Goal: Task Accomplishment & Management: Manage account settings

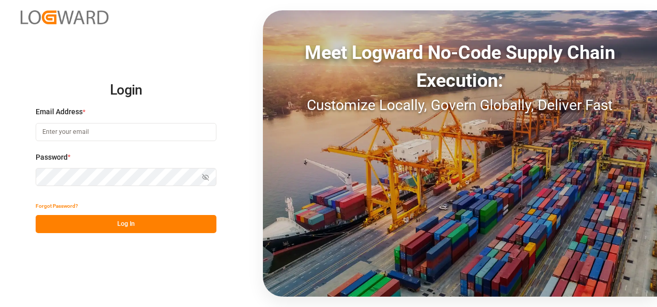
type input "[PERSON_NAME][EMAIL_ADDRESS][PERSON_NAME][DOMAIN_NAME]"
click at [116, 226] on button "Log In" at bounding box center [126, 224] width 181 height 18
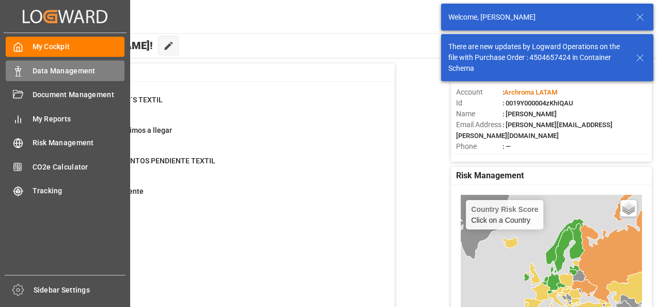
click at [30, 71] on div "Data Management Data Management" at bounding box center [65, 70] width 119 height 20
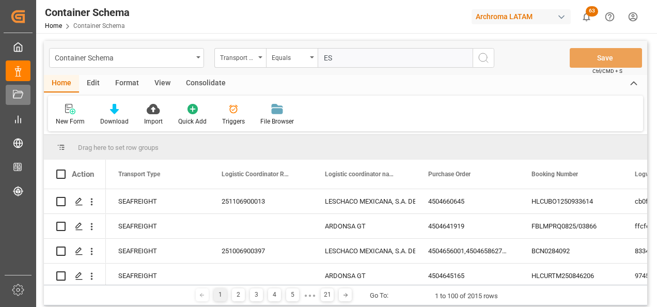
type input "ES"
click at [261, 59] on div "Transport Type" at bounding box center [240, 58] width 52 height 20
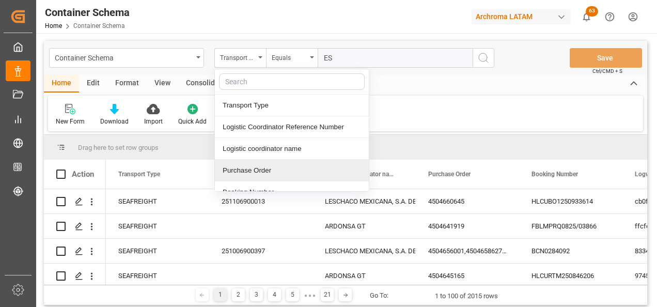
drag, startPoint x: 268, startPoint y: 164, endPoint x: 276, endPoint y: 119, distance: 45.3
click at [268, 164] on div "Purchase Order" at bounding box center [292, 171] width 154 height 22
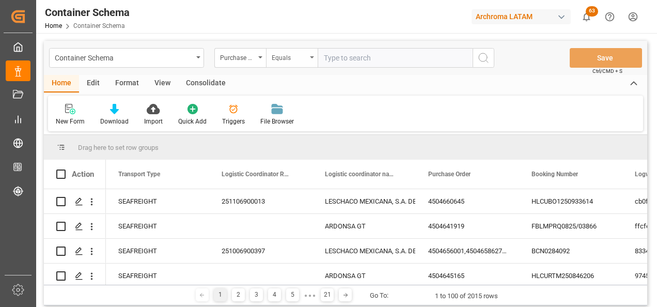
click at [285, 55] on div "Equals" at bounding box center [289, 57] width 35 height 12
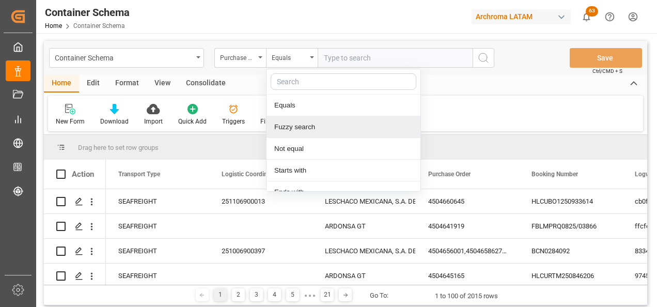
click at [297, 119] on div "Fuzzy search" at bounding box center [344, 127] width 154 height 22
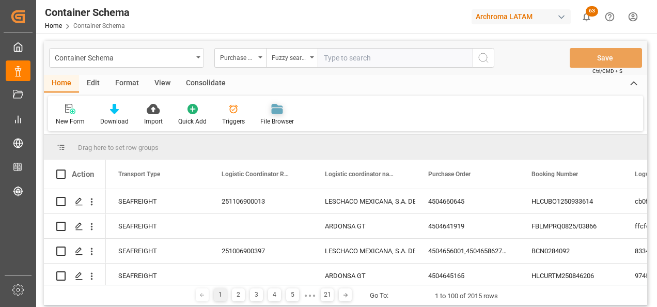
paste input "4504649433"
type input "4504649433"
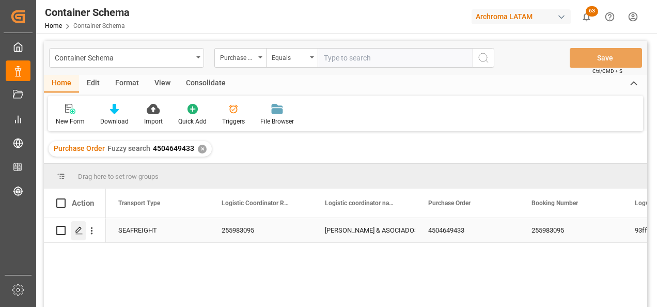
click at [75, 236] on div "Press SPACE to select this row." at bounding box center [79, 230] width 16 height 19
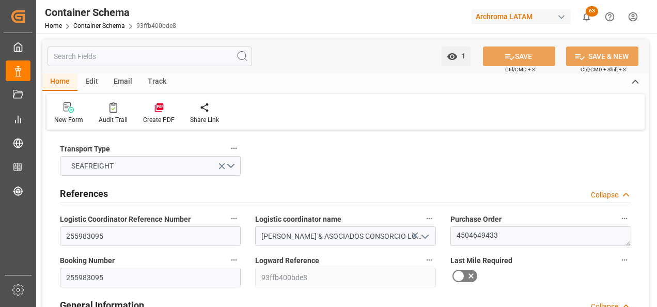
type input "0"
type input "1"
type input "20"
type input "13500"
type input "14000"
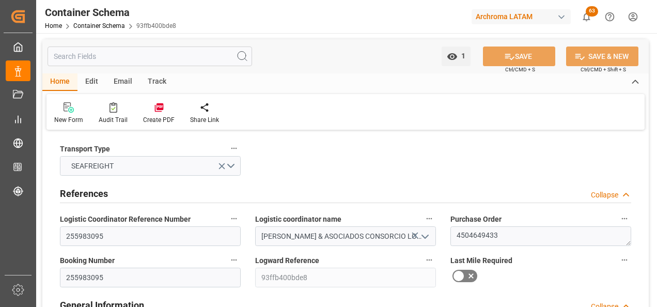
type input "Maersk"
type input "Maersk Line AS"
type input "CNTXG"
type input "PECLL"
type input "9623661"
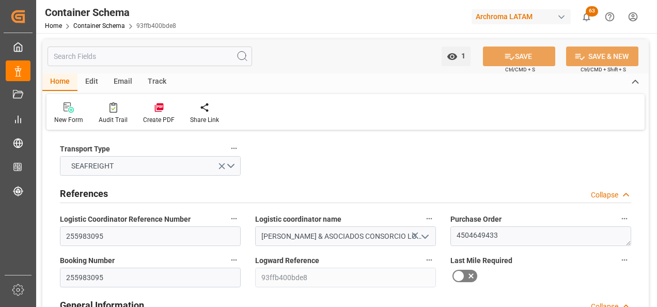
type input "29.08.2025 12:30"
type input "29.08.2025"
type input "05.10.2025"
type input "22.08.2025 23:45"
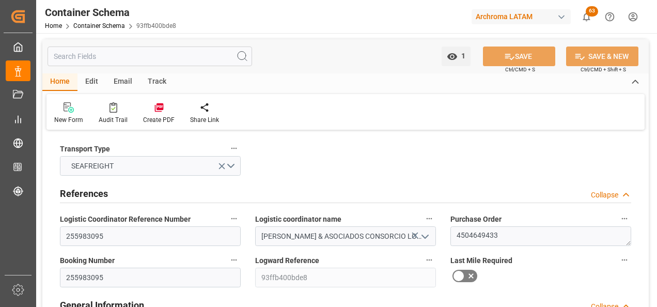
type input "05.10.2025 00:00"
click at [82, 234] on input "255983095" at bounding box center [150, 236] width 181 height 20
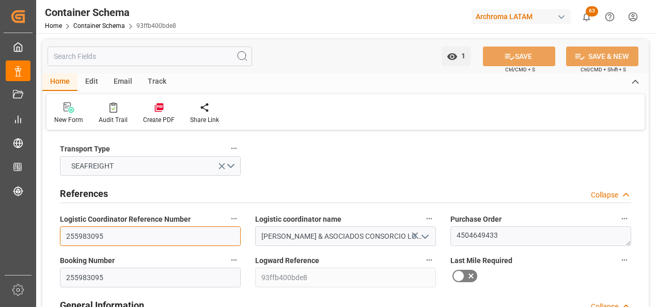
paste input "167738"
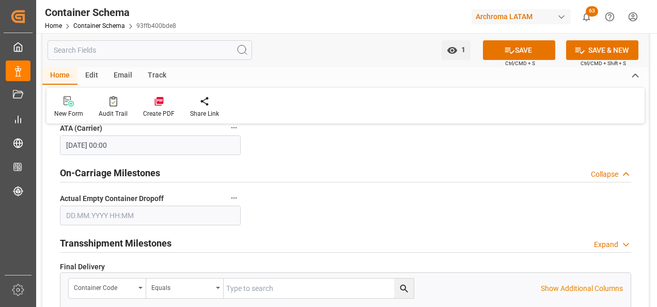
scroll to position [1292, 0]
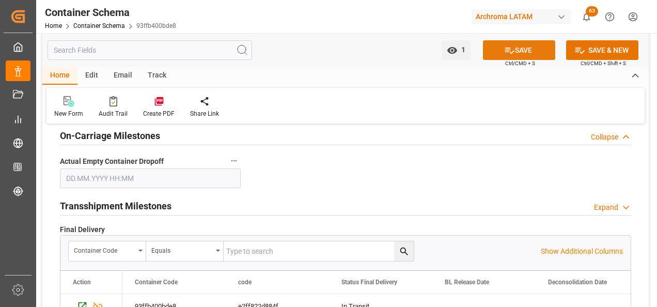
type input "167738"
click at [500, 51] on button "SAVE" at bounding box center [519, 50] width 72 height 20
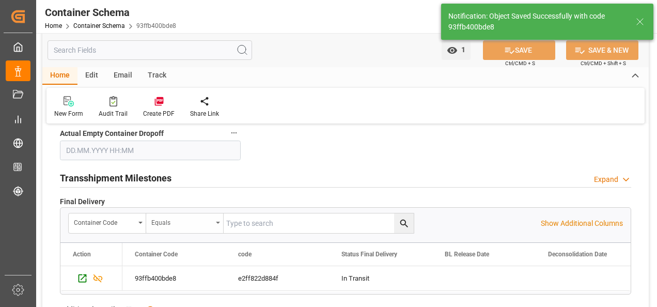
scroll to position [1344, 0]
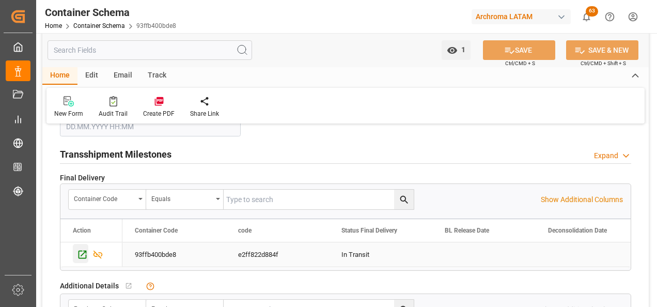
click at [76, 253] on div "Press SPACE to select this row." at bounding box center [81, 253] width 16 height 19
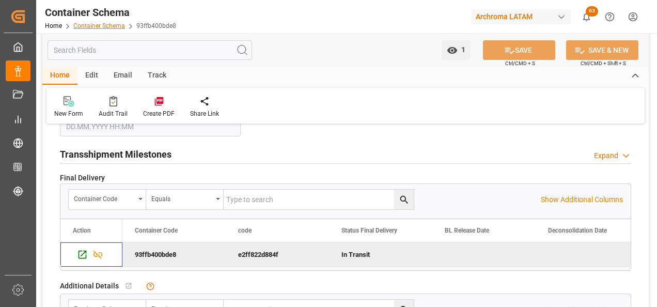
click at [107, 26] on link "Container Schema" at bounding box center [99, 25] width 52 height 7
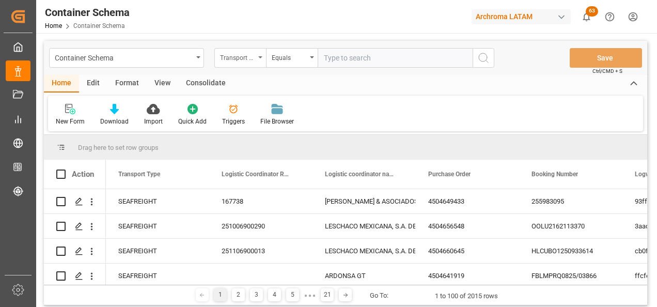
click at [248, 57] on div "Transport Type" at bounding box center [237, 57] width 35 height 12
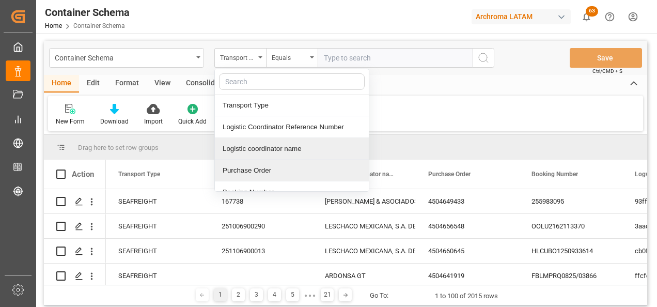
click at [264, 174] on div "Purchase Order" at bounding box center [292, 171] width 154 height 22
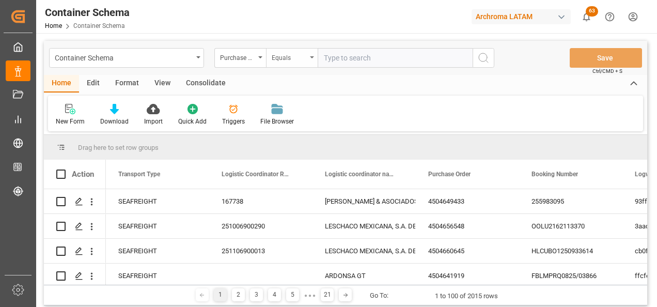
click at [290, 60] on div "Equals" at bounding box center [289, 57] width 35 height 12
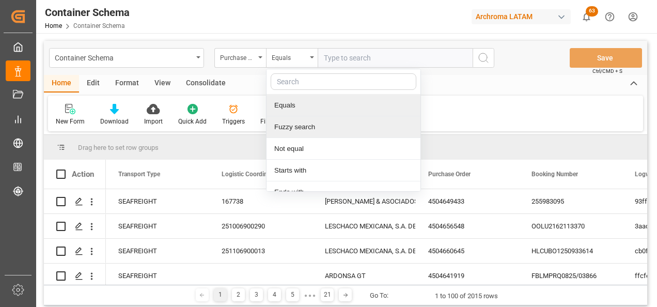
click at [296, 120] on div "Fuzzy search" at bounding box center [344, 127] width 154 height 22
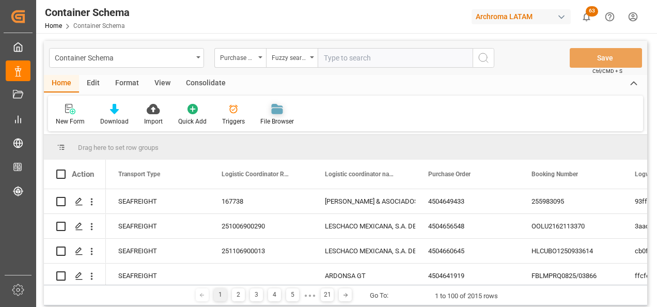
paste input "4504622456"
type input "4504622456"
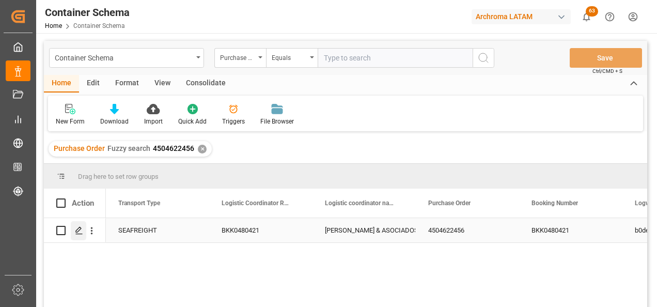
click at [79, 229] on icon "Press SPACE to select this row." at bounding box center [79, 230] width 8 height 8
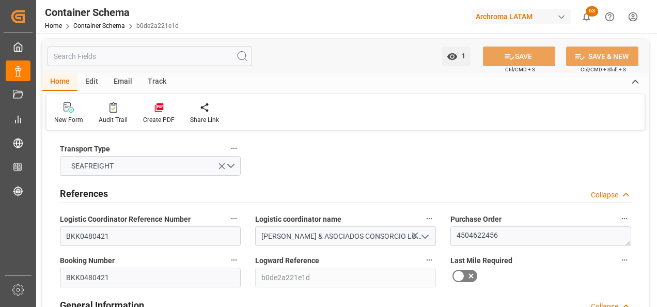
type input "0"
type input "8"
type input "247"
type input "6175"
type input "6594.9"
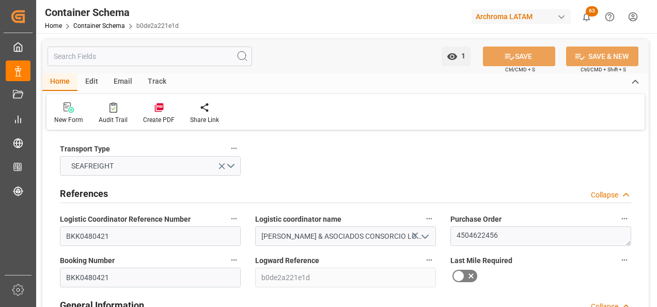
type input "MSC"
type input "Mediterranean Shipping Company"
type input "THLCH"
type input "PECLL"
type input "9253014"
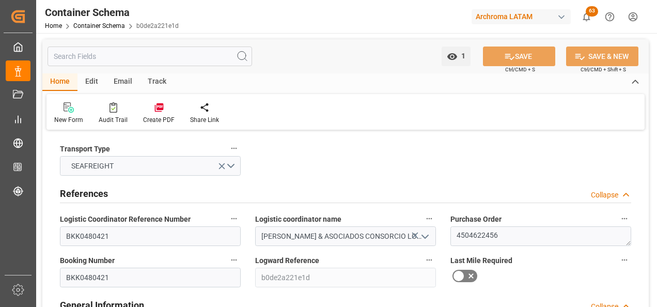
type input "04.08.2025 15:00"
type input "04.08.2025"
type input "[DATE]"
type input "07.08.2025 00:00"
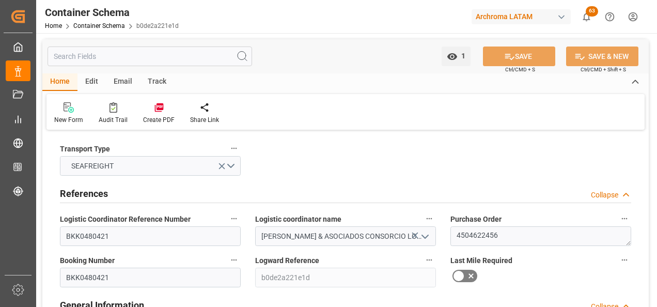
type input "04.10.2025 00:00"
type input "01.10.2025 00:00"
type input "04.10.2025 00:00"
click at [99, 237] on input "BKK0480421" at bounding box center [150, 236] width 181 height 20
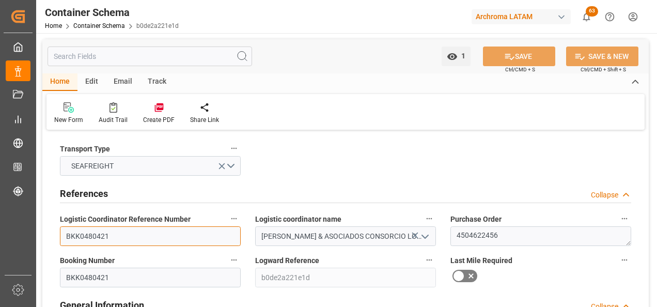
paste input "167017"
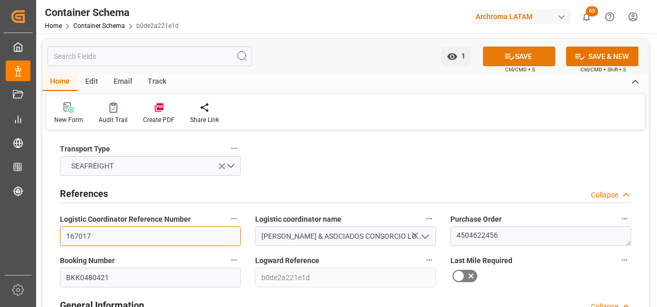
type input "167017"
click at [512, 56] on icon at bounding box center [509, 56] width 11 height 11
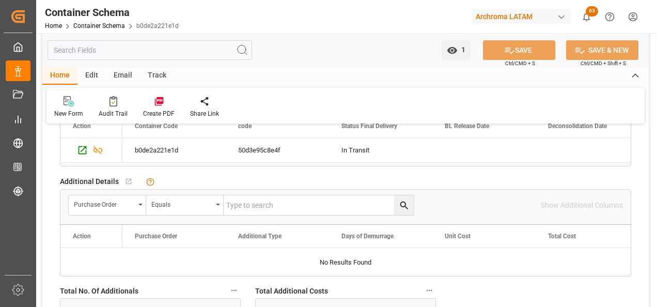
scroll to position [1447, 0]
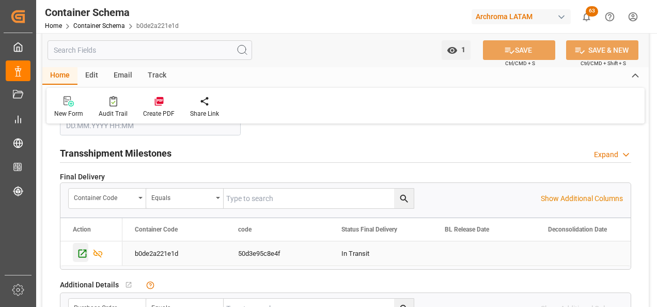
click at [81, 248] on icon "Press SPACE to select this row." at bounding box center [82, 253] width 11 height 11
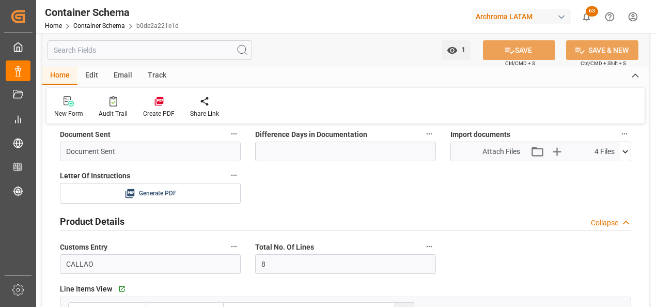
scroll to position [310, 0]
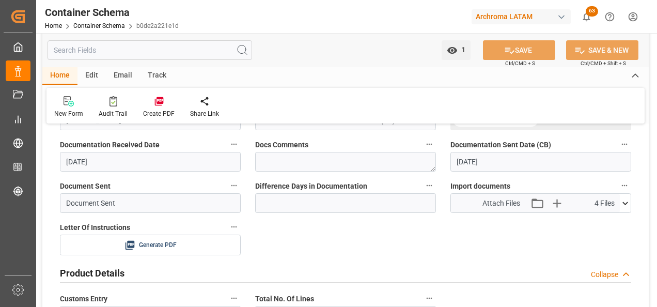
click at [627, 210] on button at bounding box center [625, 203] width 11 height 19
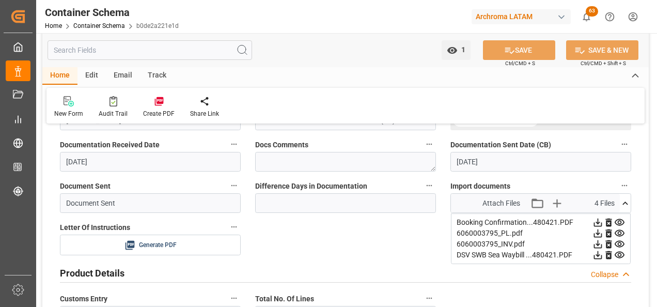
click at [596, 223] on icon at bounding box center [598, 222] width 11 height 11
click at [598, 235] on icon at bounding box center [598, 233] width 8 height 8
click at [598, 245] on icon at bounding box center [598, 244] width 8 height 8
click at [598, 254] on icon at bounding box center [598, 255] width 8 height 8
click at [99, 26] on link "Container Schema" at bounding box center [99, 25] width 52 height 7
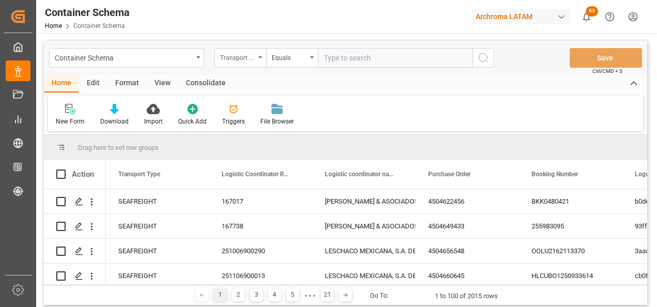
click at [231, 66] on div "Transport Type" at bounding box center [240, 58] width 52 height 20
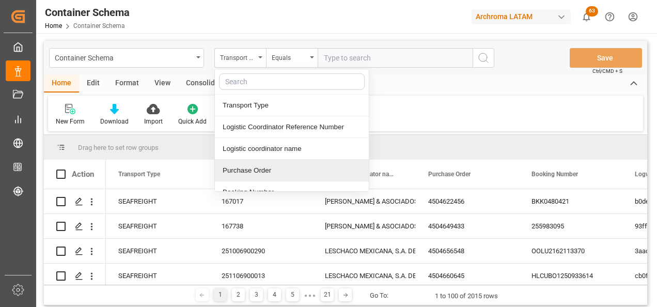
click at [251, 164] on div "Purchase Order" at bounding box center [292, 171] width 154 height 22
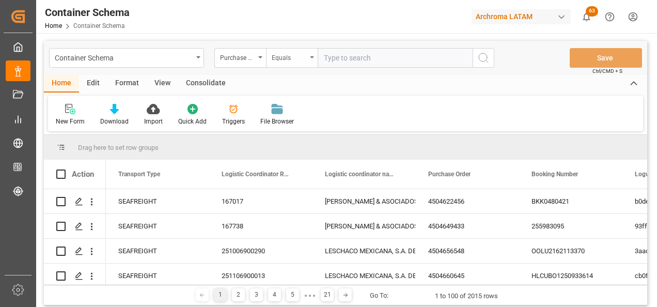
click at [290, 57] on div "Equals" at bounding box center [289, 57] width 35 height 12
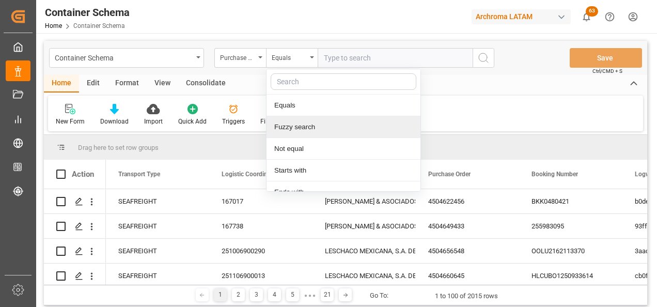
click at [290, 120] on div "Fuzzy search" at bounding box center [344, 127] width 154 height 22
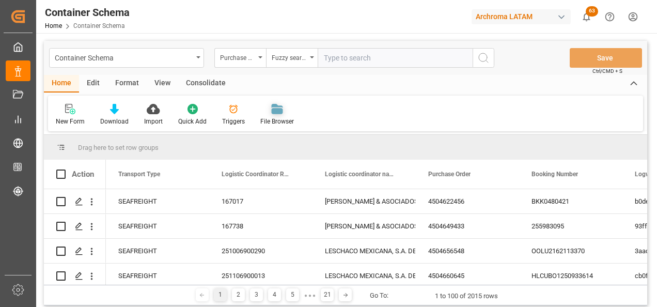
paste input "4504659796"
type input "4504659796"
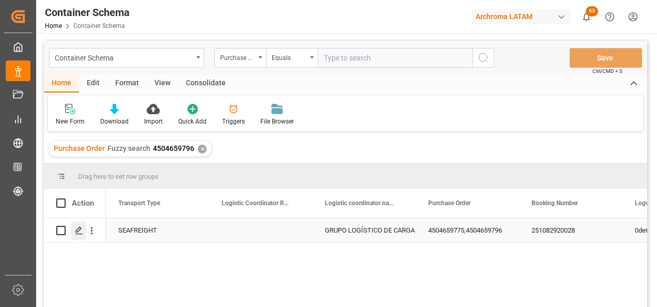
click at [79, 232] on icon "Press SPACE to select this row." at bounding box center [79, 230] width 8 height 8
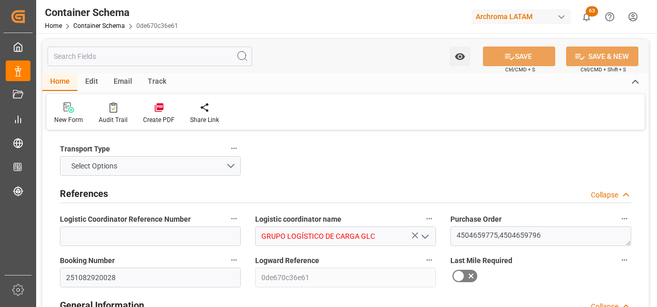
type input "0"
type input "2"
type input "900"
type input "954"
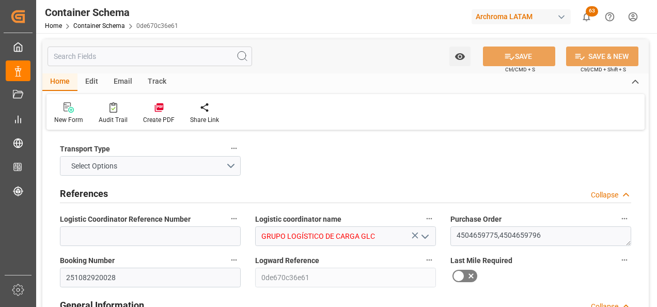
type input "Maersk"
type input "Maersk Line AS"
type input "CNSGH"
type input "HNPCR"
type input "9964481"
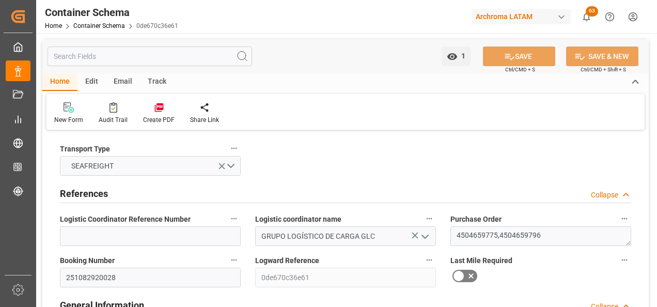
type input "09.10.2025 09:45"
type input "[DATE]"
type input "08.11.2025"
type input "03.10.2025 22:15"
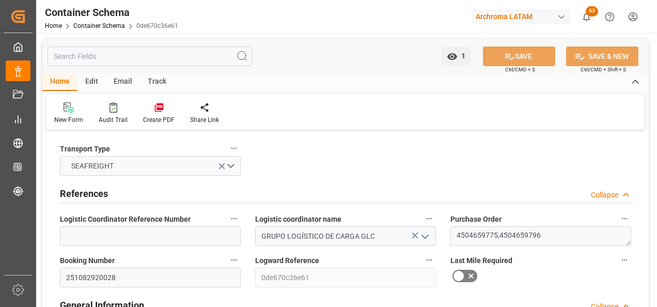
type input "08.11.2025 08:00"
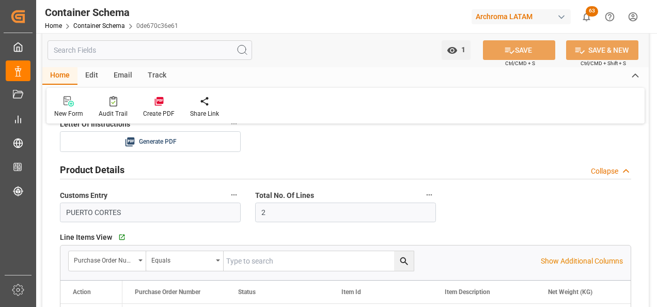
scroll to position [310, 0]
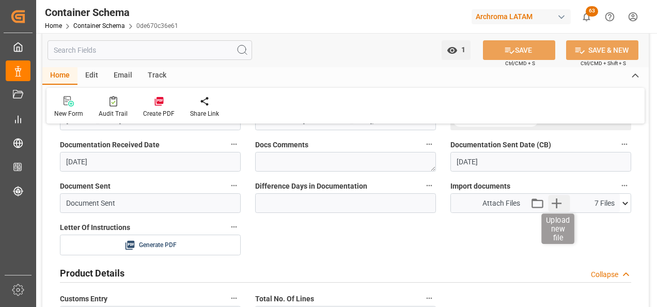
click at [553, 204] on icon "button" at bounding box center [557, 203] width 17 height 17
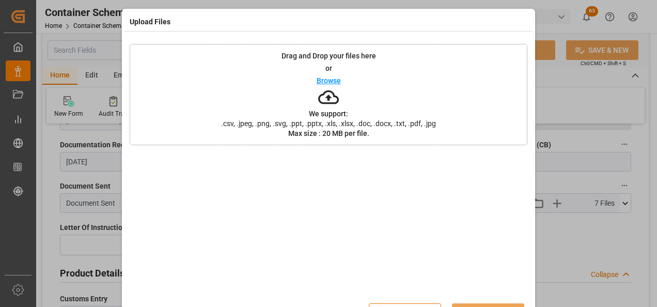
click at [424, 122] on span ".csv, .jpeg, .png, .svg, .ppt, .pptx, .xls, .xlsx, .doc, .docx, .txt, .pdf, .jpg" at bounding box center [328, 123] width 228 height 7
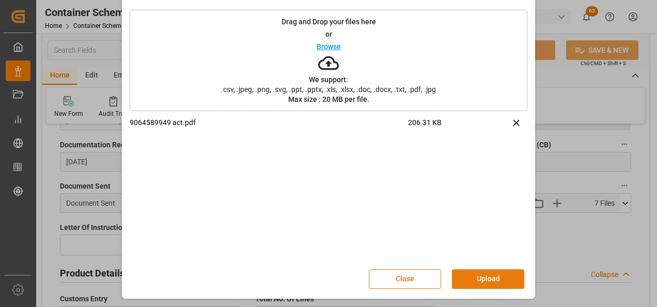
click at [478, 279] on button "Upload" at bounding box center [488, 279] width 72 height 20
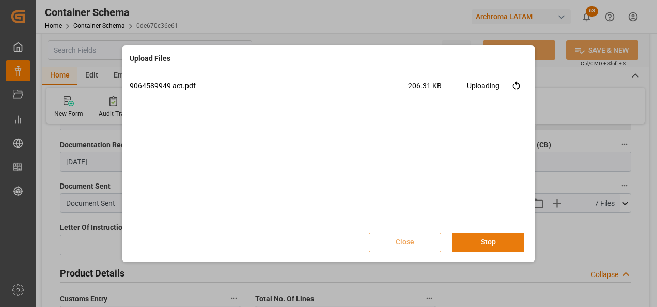
scroll to position [0, 0]
drag, startPoint x: 494, startPoint y: 238, endPoint x: 504, endPoint y: 240, distance: 10.7
click at [494, 237] on button "Done" at bounding box center [488, 243] width 72 height 20
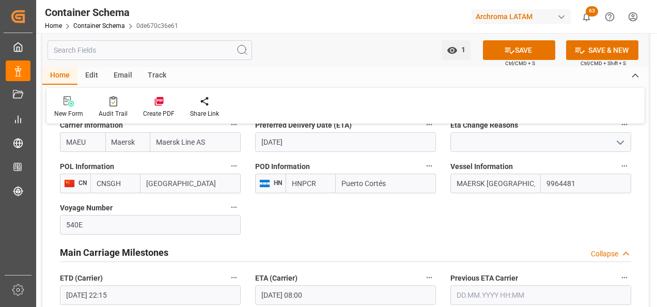
scroll to position [1137, 0]
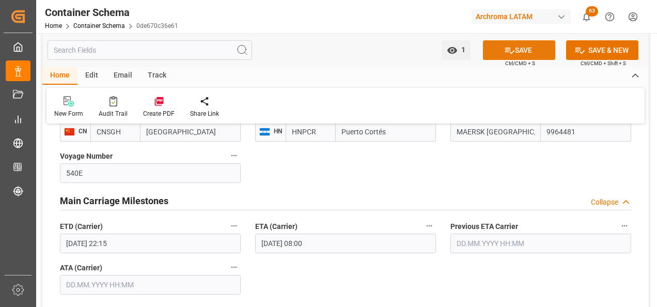
click at [506, 56] on button "SAVE" at bounding box center [519, 50] width 72 height 20
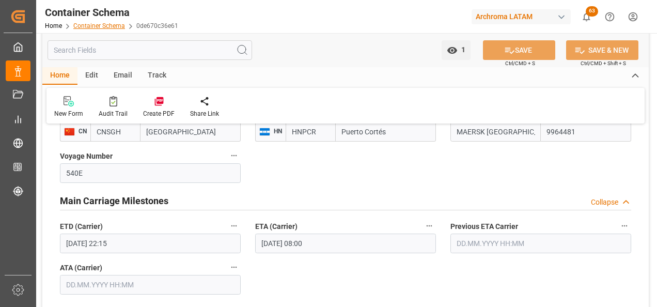
click at [106, 27] on link "Container Schema" at bounding box center [99, 25] width 52 height 7
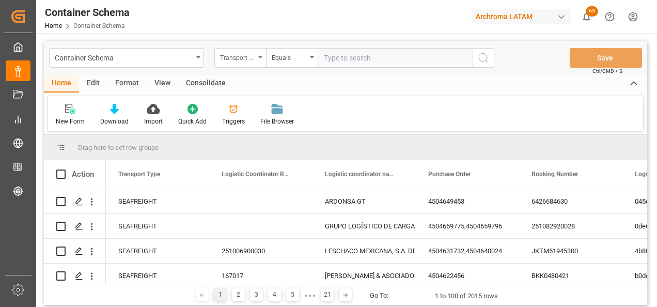
click at [244, 61] on div "Transport Type" at bounding box center [237, 57] width 35 height 12
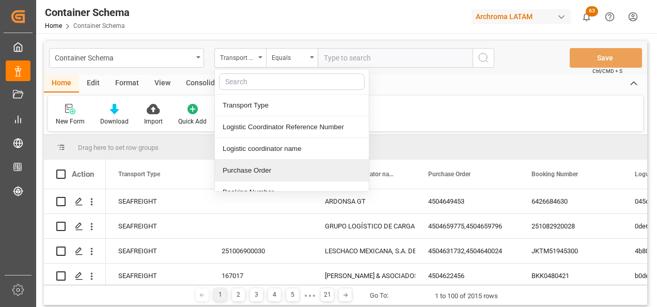
click at [249, 172] on div "Purchase Order" at bounding box center [292, 171] width 154 height 22
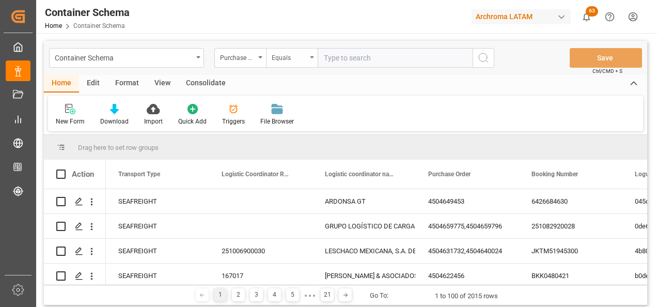
click at [287, 55] on div "Equals" at bounding box center [289, 57] width 35 height 12
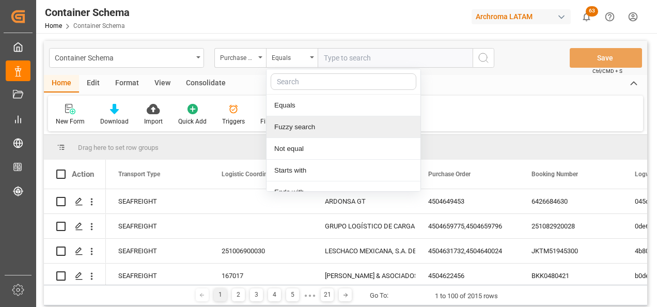
click at [306, 127] on div "Fuzzy search" at bounding box center [344, 127] width 154 height 22
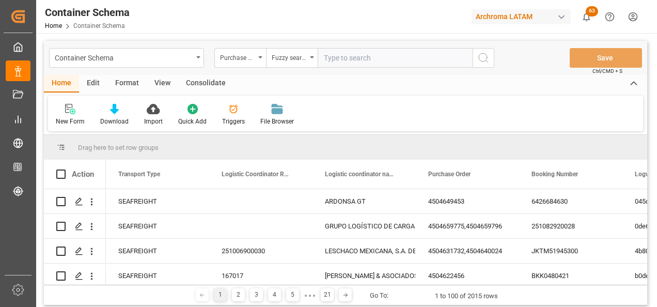
paste input "4504621578"
type input "4504621578"
click at [485, 60] on icon "search button" at bounding box center [483, 58] width 12 height 12
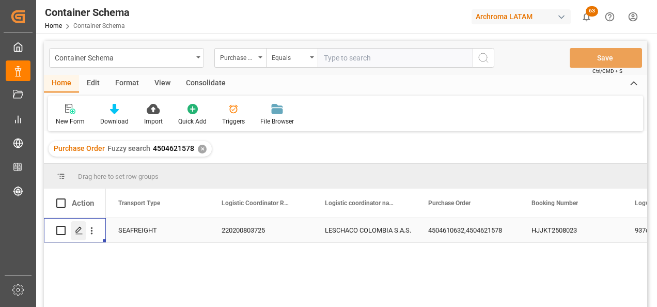
click at [79, 229] on icon "Press SPACE to select this row." at bounding box center [79, 230] width 8 height 8
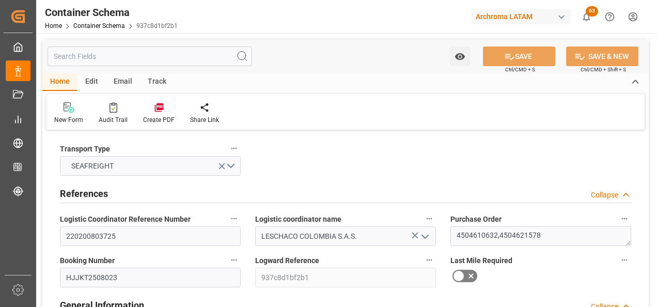
type input "0"
type input "3"
type input "2"
type input "6"
type input "3220"
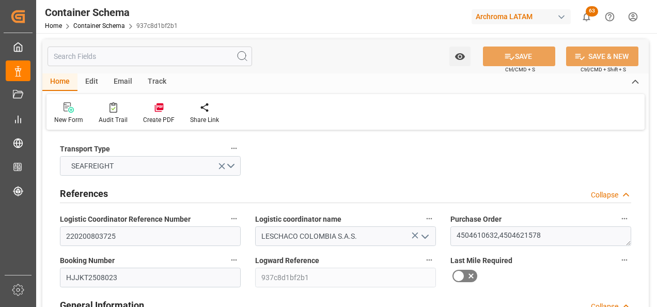
type input "3368.12"
type input "IDJKT"
type input "COBUN"
type input "9893589"
type input "26.08.2025 09:00"
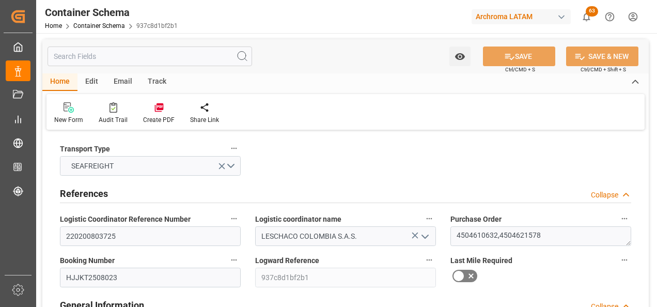
type input "26.08.2025"
type input "29.09.2025"
type input "24.08.2025 00:00"
type input "29.09.2025 00:00"
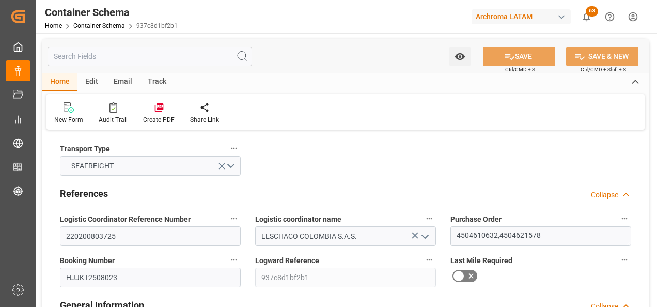
type input "29.09.2025 00:00"
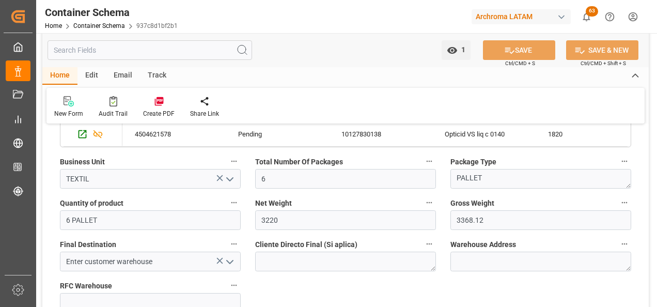
scroll to position [672, 0]
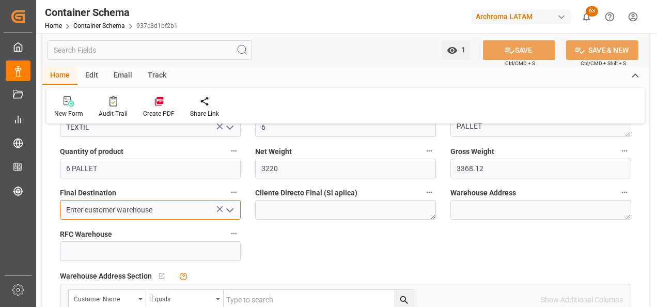
click at [228, 219] on input "Enter customer warehouse" at bounding box center [150, 210] width 181 height 20
click at [228, 216] on icon "open menu" at bounding box center [230, 210] width 12 height 12
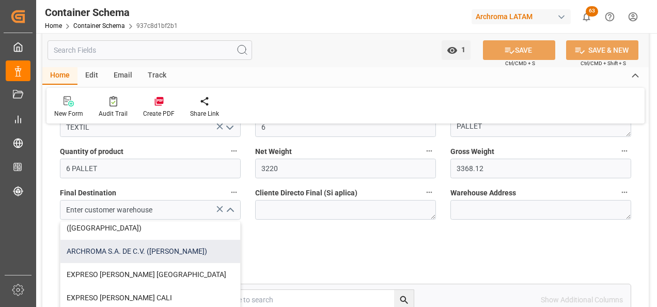
scroll to position [103, 0]
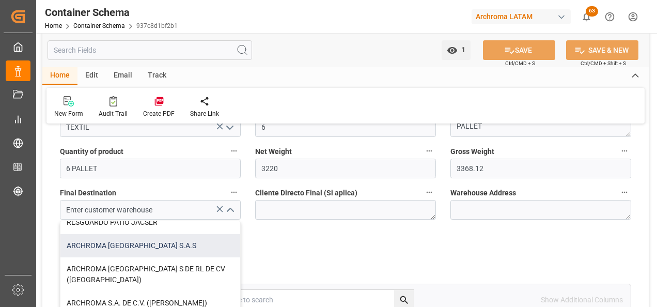
click at [176, 248] on div "ARCHROMA COLOMBIA S.A.S" at bounding box center [150, 245] width 180 height 23
type input "ARCHROMA COLOMBIA S.A.S"
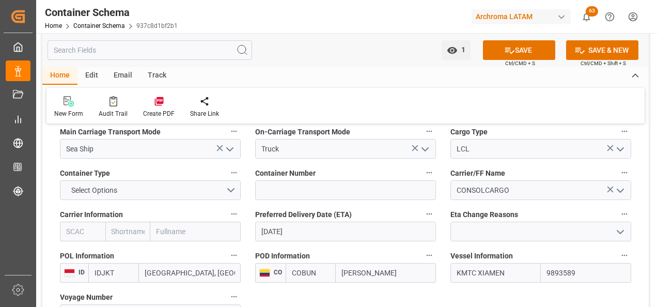
scroll to position [982, 0]
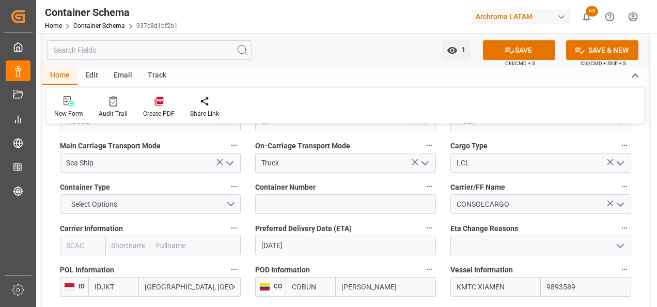
click at [278, 249] on input "29.09.2025" at bounding box center [345, 246] width 181 height 20
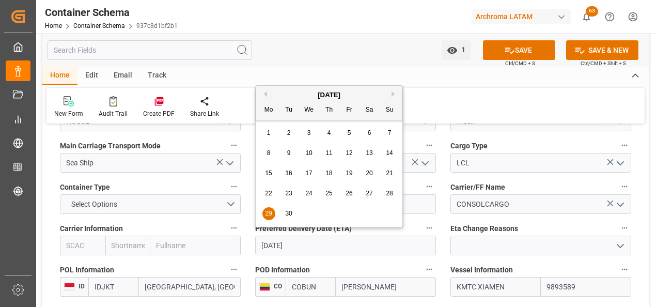
click at [397, 94] on button "Next Month" at bounding box center [395, 94] width 6 height 6
click at [396, 94] on button "Next Month" at bounding box center [395, 94] width 6 height 6
drag, startPoint x: 292, startPoint y: 150, endPoint x: 301, endPoint y: 161, distance: 14.0
click at [291, 150] on div "4" at bounding box center [289, 153] width 13 height 12
type input "04.11.2025"
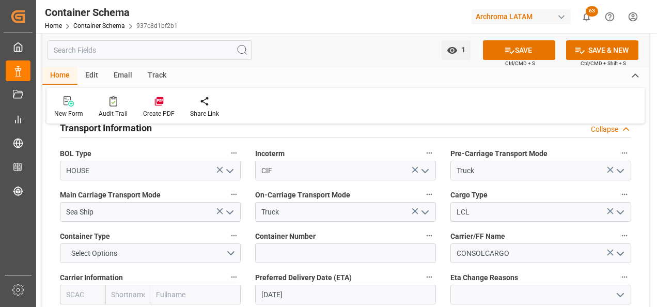
scroll to position [930, 0]
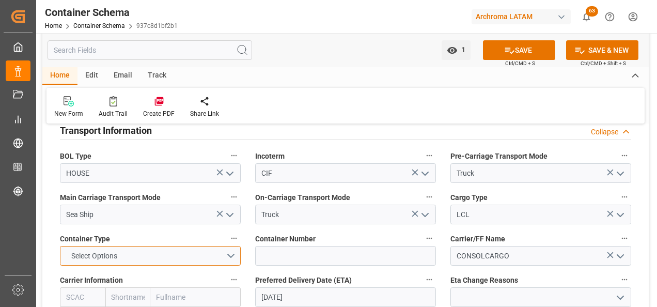
click at [227, 257] on button "Select Options" at bounding box center [150, 256] width 181 height 20
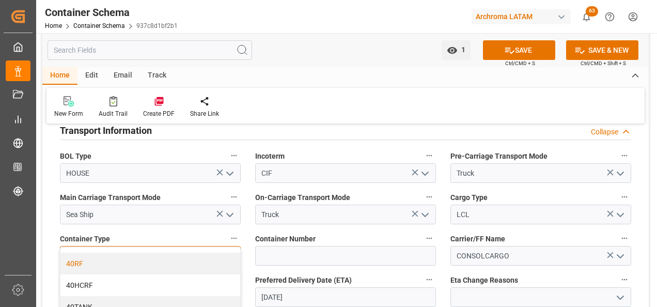
scroll to position [52, 0]
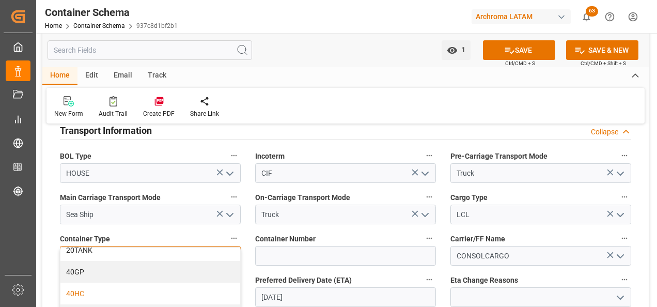
click at [133, 288] on div "40HC" at bounding box center [150, 294] width 180 height 22
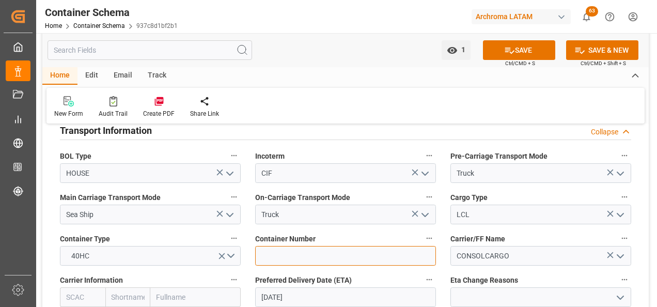
click at [327, 255] on input at bounding box center [345, 256] width 181 height 20
type input "h"
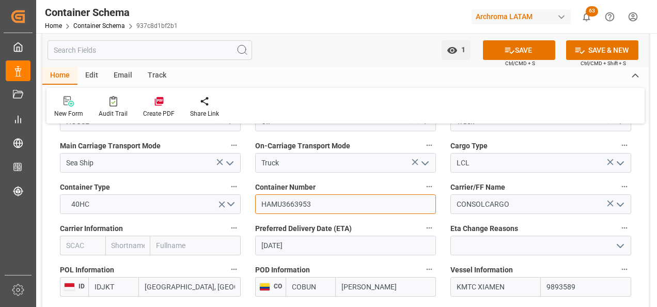
type input "HAMU3663953"
click at [163, 247] on input "text" at bounding box center [195, 246] width 90 height 20
type input "HAPA"
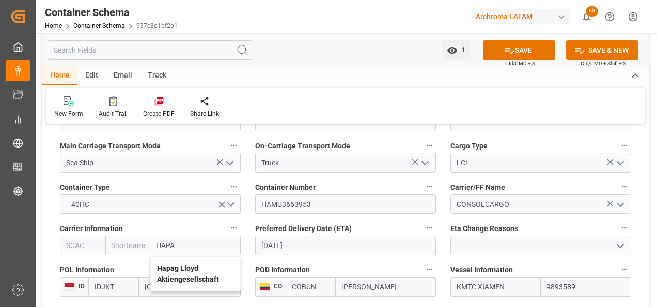
click at [198, 273] on div "Hapag Lloyd Aktiengesellschaft" at bounding box center [195, 274] width 89 height 34
type input "HLCU"
type input "Hapag Lloyd"
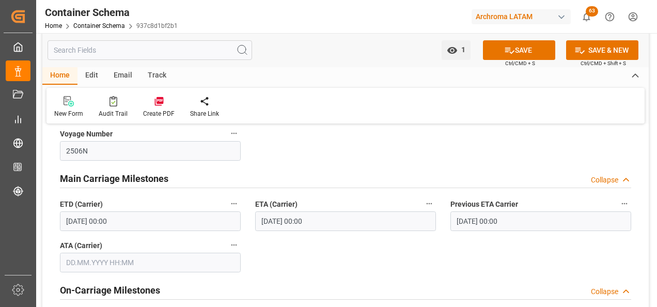
scroll to position [1137, 0]
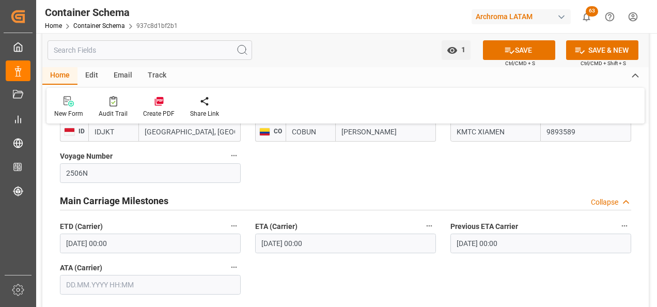
type input "Hapag Lloyd Aktiengesellschaft"
click at [303, 246] on input "29.09.2025 00:00" at bounding box center [345, 244] width 181 height 20
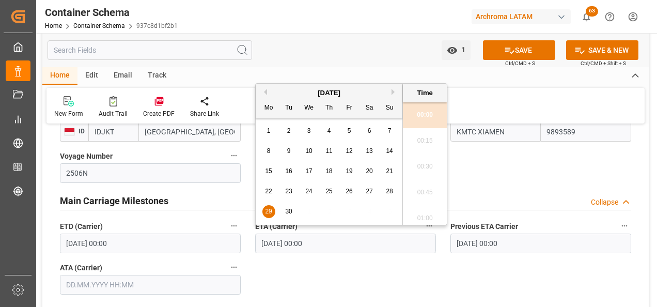
click at [392, 90] on div "Previous Month Next Month September 2025 Mo Tu We Th Fr Sa Su 1 2 3 4 5 6 7 8 9…" at bounding box center [351, 154] width 192 height 142
click at [392, 90] on button "Next Month" at bounding box center [395, 92] width 6 height 6
click at [393, 90] on button "Next Month" at bounding box center [395, 92] width 6 height 6
click at [289, 152] on span "4" at bounding box center [289, 150] width 4 height 7
type input "04.11.2025 00:00"
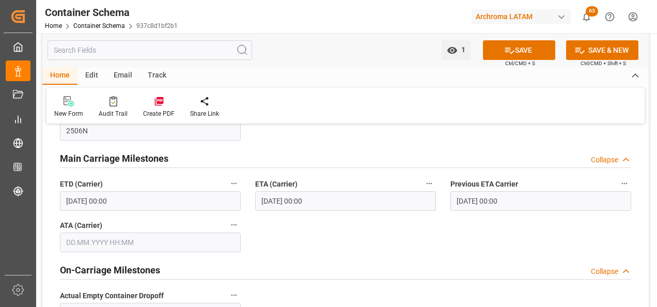
scroll to position [1189, 0]
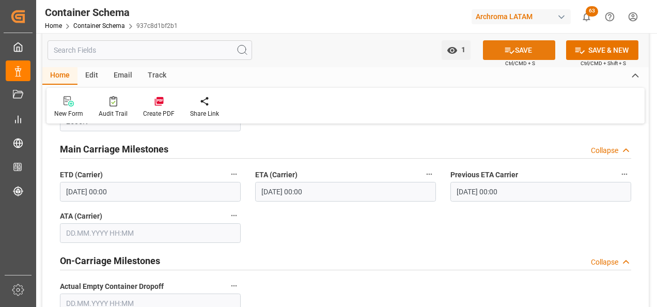
click at [514, 52] on button "SAVE" at bounding box center [519, 50] width 72 height 20
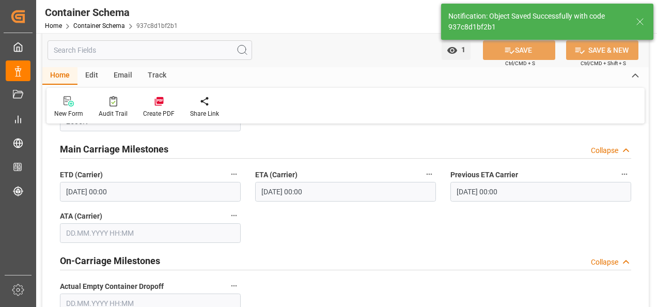
type textarea "Calle 20ª 43ª 50 – Interior 5, COLOMBIA, BOGOTA, , C.P."
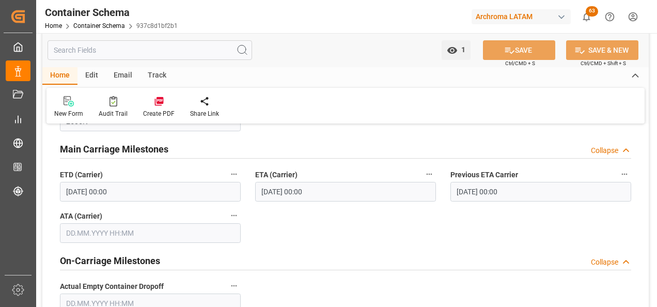
click at [116, 74] on div "Email" at bounding box center [123, 76] width 34 height 18
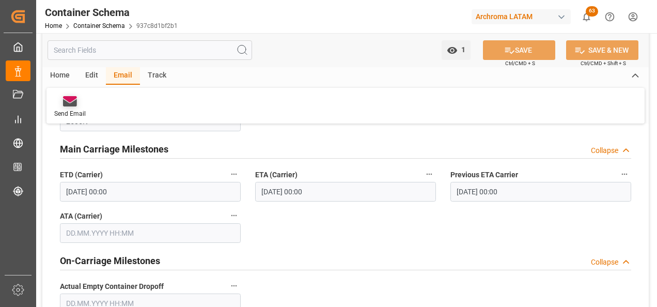
click at [72, 107] on div "Send Email" at bounding box center [70, 107] width 47 height 23
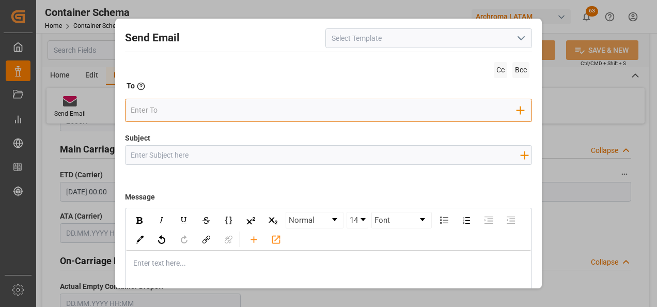
click at [221, 110] on input "email" at bounding box center [324, 110] width 387 height 16
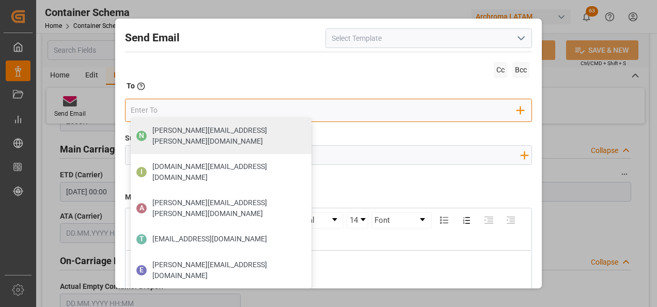
type input "angiee.lamilla@archroma.com"
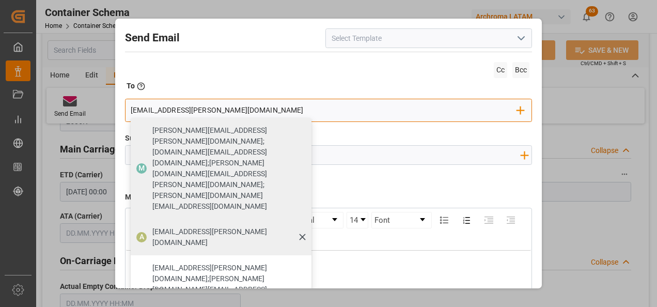
click at [216, 226] on span "angiee.lamilla@archroma.com" at bounding box center [228, 237] width 152 height 22
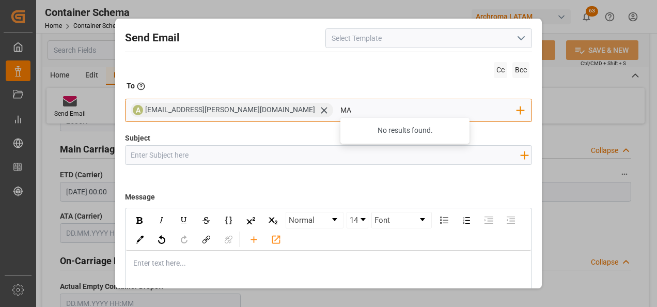
type input "M"
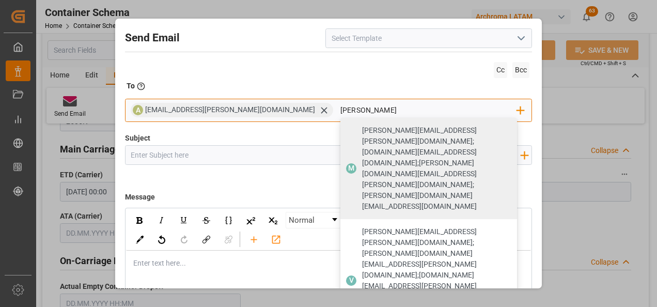
type input "maria"
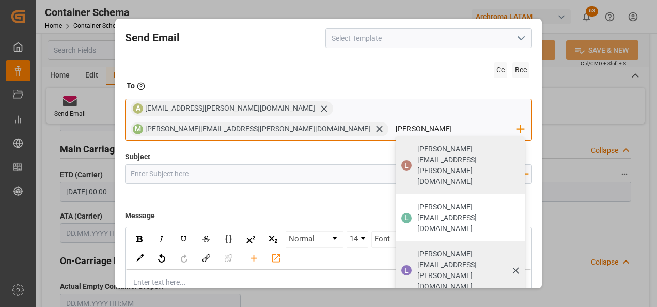
type input "luis"
drag, startPoint x: 445, startPoint y: 184, endPoint x: 434, endPoint y: 180, distance: 11.6
click at [445, 249] on span "luis.montoya@leschaco.com" at bounding box center [468, 270] width 100 height 43
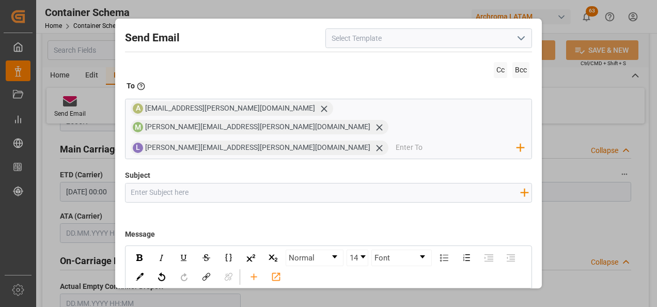
click at [324, 183] on input "Subject" at bounding box center [326, 192] width 400 height 18
paste input "4504621578, 4504610632"
paste input "BL HJJKT2508023"
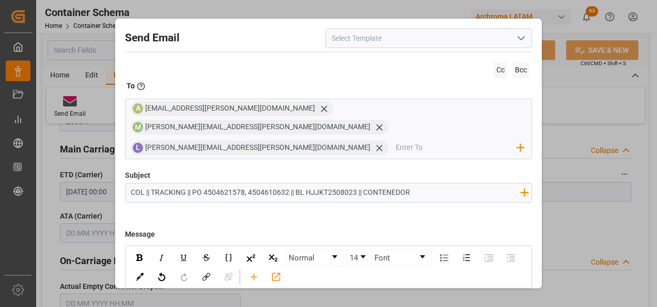
click at [151, 183] on input "COL || TRACKING || PO 4504621578, 4504610632 || BL HJJKT2508023 || CONTENEDOR" at bounding box center [326, 192] width 400 height 18
click at [449, 183] on input "COL || TE || TRACKING || PO 4504621578, 4504610632 || BL HJJKT2508023 || CONTEN…" at bounding box center [326, 192] width 400 height 18
paste input "HAMU 3663953"
click at [453, 183] on input "COL || TE || TRACKING || PO 4504621578, 4504610632 || BL HJJKT2508023 || CONTEN…" at bounding box center [326, 192] width 400 height 18
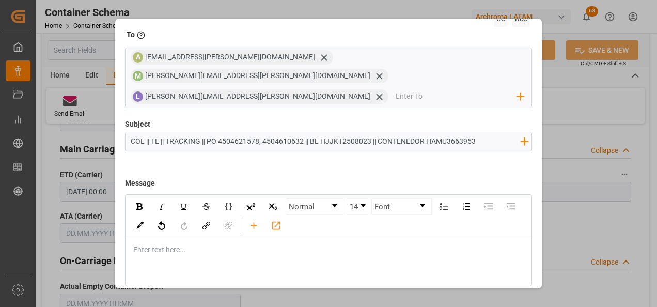
scroll to position [52, 0]
type input "COL || TE || TRACKING || PO 4504621578, 4504610632 || BL HJJKT2508023 || CONTEN…"
click at [267, 244] on div "rdw-editor" at bounding box center [329, 249] width 391 height 11
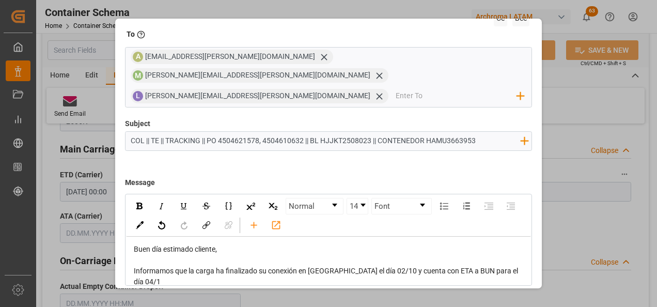
scroll to position [1, 0]
click at [193, 266] on span "Informamos que la carga ha finalizado su conexión en Hong Kong el día 02/10 y c…" at bounding box center [327, 275] width 386 height 19
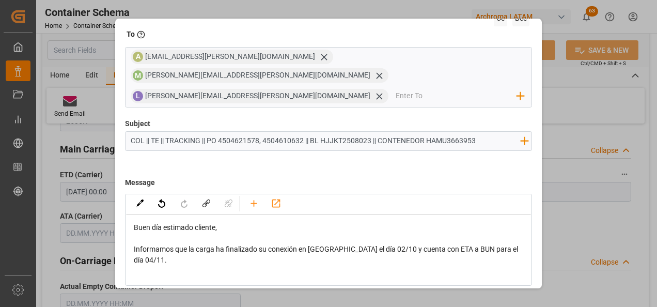
scroll to position [32, 0]
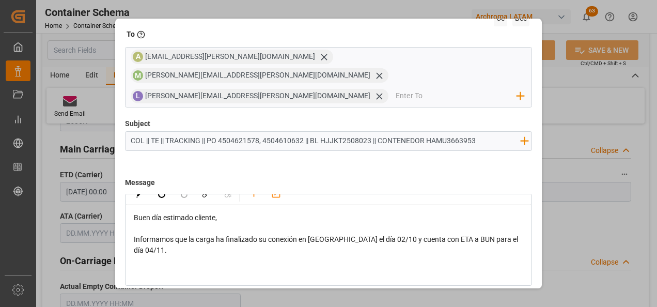
click at [182, 234] on div "Informamos que la carga ha finalizado su conexión en Hong Kong el día 02/10 y c…" at bounding box center [329, 245] width 391 height 22
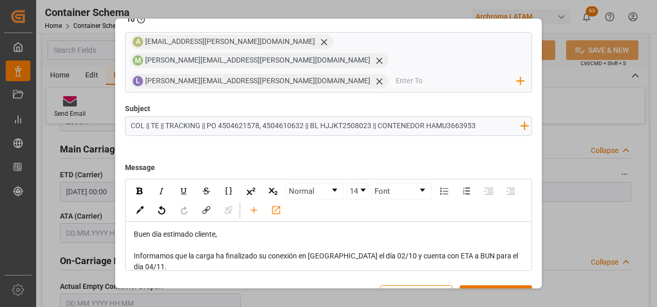
scroll to position [74, 0]
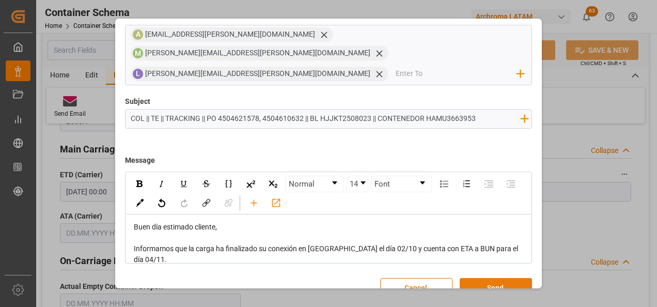
click at [504, 278] on button "Send" at bounding box center [496, 288] width 72 height 20
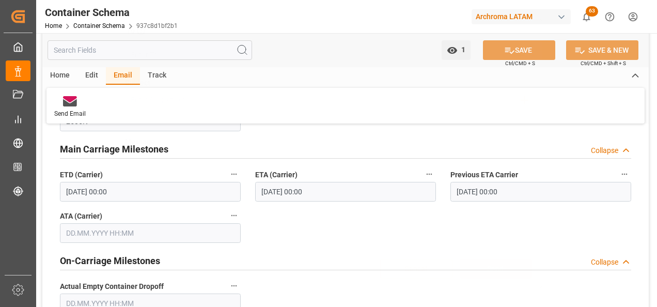
scroll to position [55, 0]
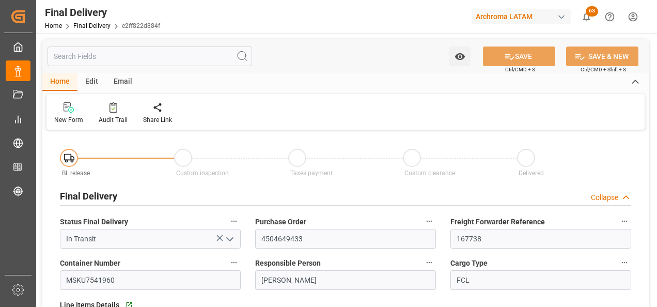
type input "[DATE]"
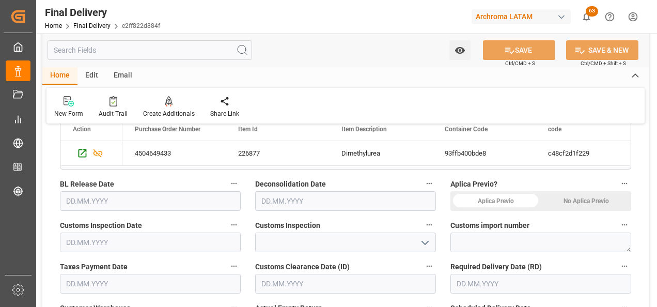
scroll to position [258, 0]
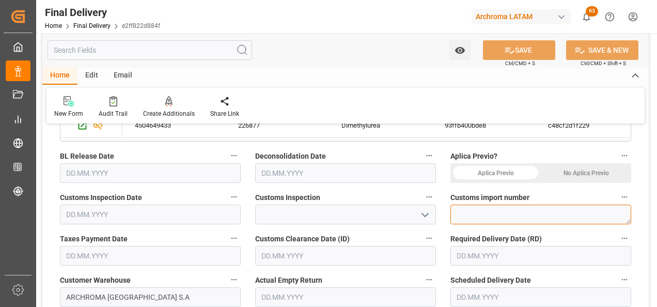
click at [493, 219] on textarea at bounding box center [541, 215] width 181 height 20
paste textarea "167738"
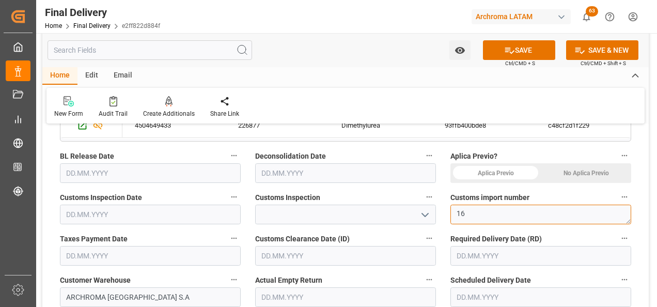
type textarea "1"
click at [478, 212] on textarea "1" at bounding box center [541, 215] width 181 height 20
paste textarea "118-2025-10-423731-01-9-00"
type textarea "118-2025-10-423731-01-9-00"
click at [429, 219] on icon "open menu" at bounding box center [425, 215] width 12 height 12
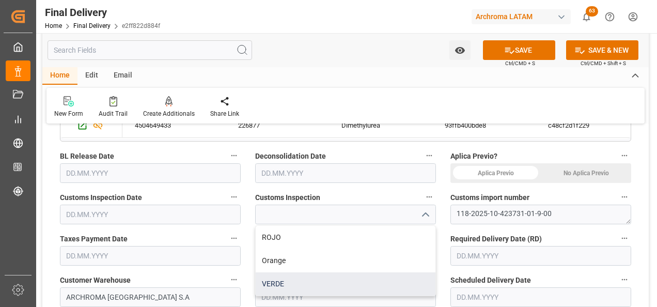
click at [358, 278] on div "VERDE" at bounding box center [346, 283] width 180 height 23
type input "VERDE"
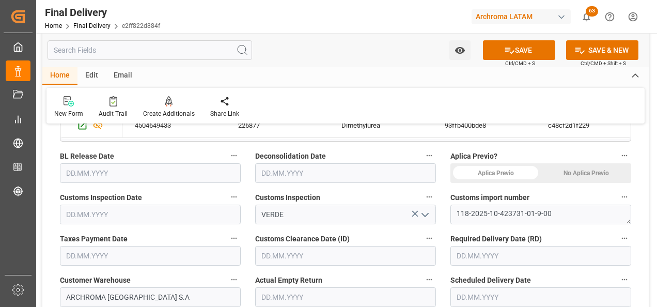
click at [82, 175] on input "text" at bounding box center [150, 173] width 181 height 20
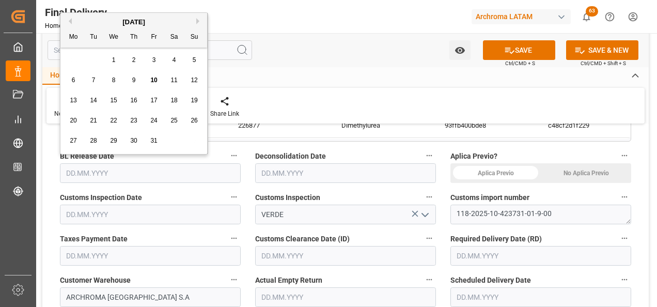
click at [115, 59] on span "1" at bounding box center [114, 59] width 4 height 7
type input "01.10.2025"
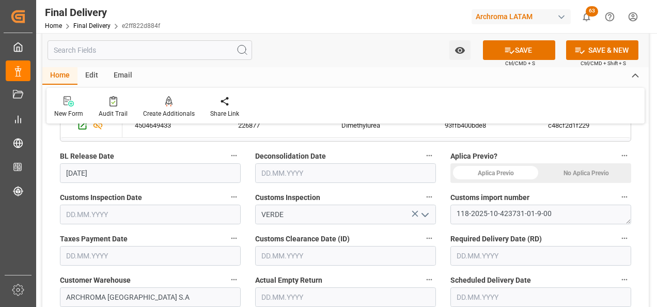
click at [81, 220] on input "text" at bounding box center [150, 215] width 181 height 20
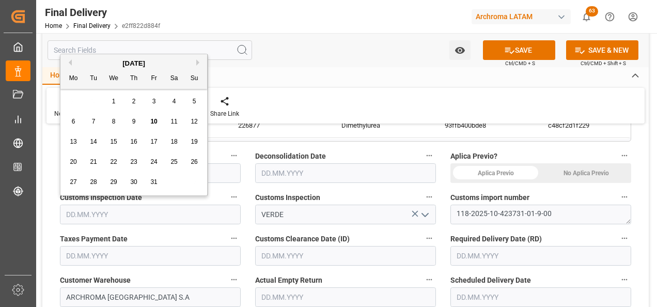
click at [118, 100] on div "1" at bounding box center [113, 102] width 13 height 12
type input "01.10.2025"
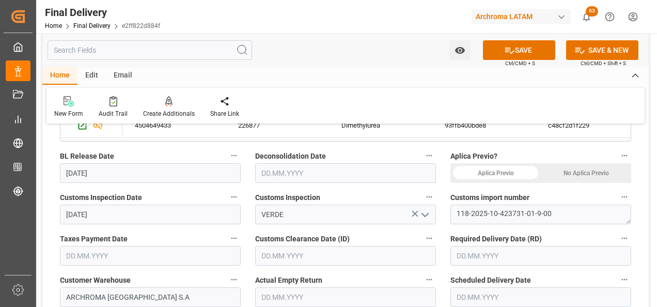
click at [99, 253] on input "text" at bounding box center [150, 256] width 181 height 20
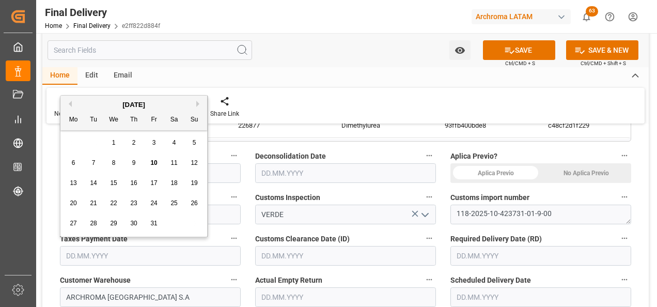
click at [69, 103] on button "Previous Month" at bounding box center [69, 104] width 6 height 6
click at [92, 225] on span "30" at bounding box center [93, 223] width 7 height 7
type input "30.09.2025"
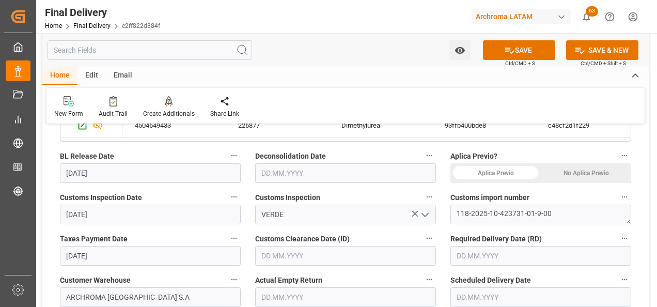
click at [287, 254] on input "text" at bounding box center [345, 256] width 181 height 20
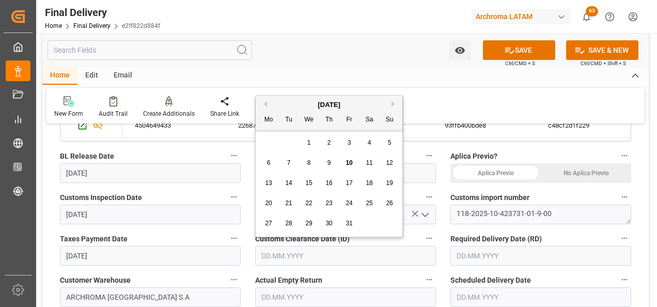
click at [265, 103] on button "Previous Month" at bounding box center [264, 104] width 6 height 6
click at [285, 220] on span "30" at bounding box center [288, 223] width 7 height 7
type input "30.09.2025"
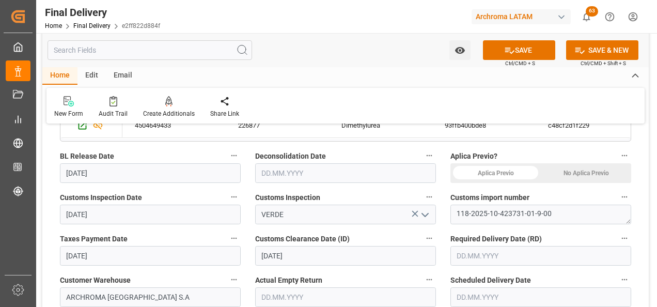
click at [466, 295] on input "text" at bounding box center [541, 297] width 181 height 20
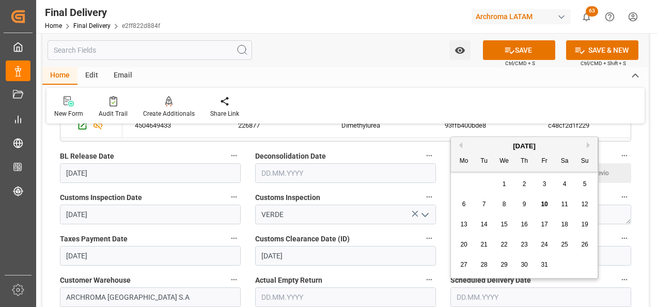
click at [470, 179] on div "29 30 1 2 3 4 5" at bounding box center [524, 184] width 141 height 20
click at [464, 223] on span "13" at bounding box center [463, 224] width 7 height 7
type input "[DATE]"
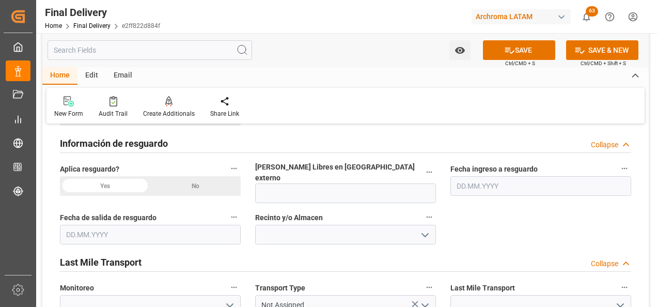
scroll to position [413, 0]
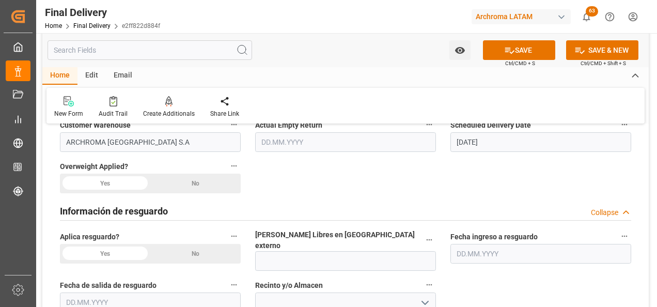
click at [208, 181] on div "No" at bounding box center [195, 184] width 90 height 20
click at [213, 249] on div "No" at bounding box center [195, 254] width 90 height 20
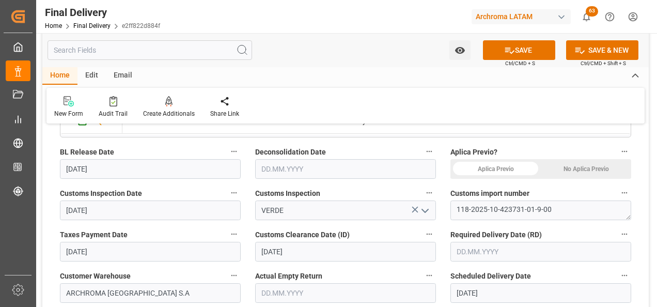
scroll to position [207, 0]
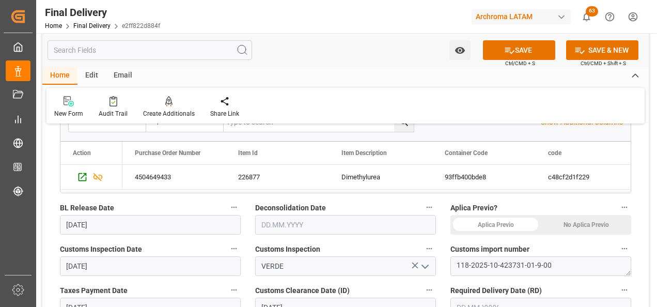
click at [602, 219] on div "No Aplica Previo" at bounding box center [586, 225] width 90 height 20
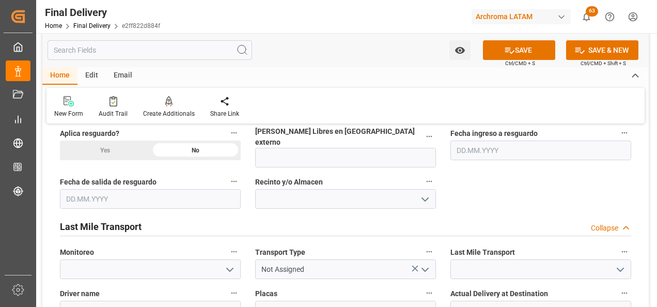
scroll to position [568, 0]
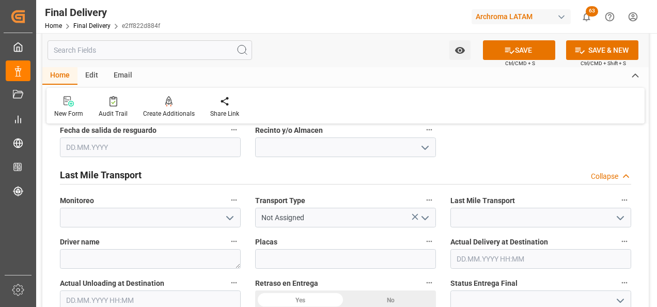
click at [429, 213] on icon "open menu" at bounding box center [425, 218] width 12 height 12
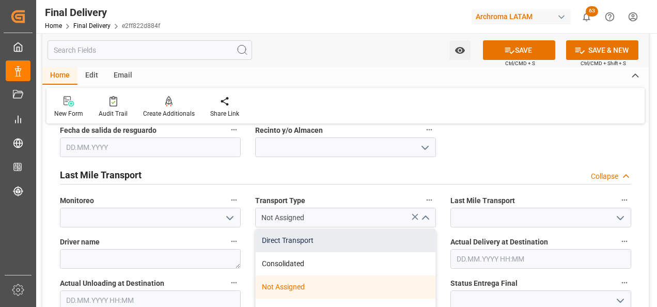
click at [408, 229] on div "Direct Transport" at bounding box center [346, 240] width 180 height 23
type input "Direct Transport"
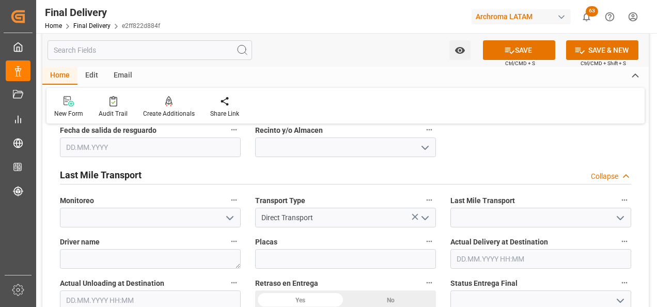
click at [625, 212] on icon "open menu" at bounding box center [620, 218] width 12 height 12
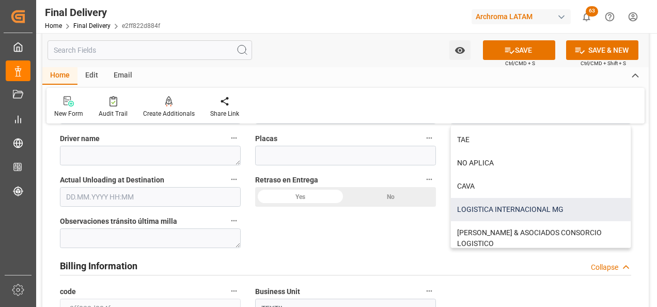
scroll to position [258, 0]
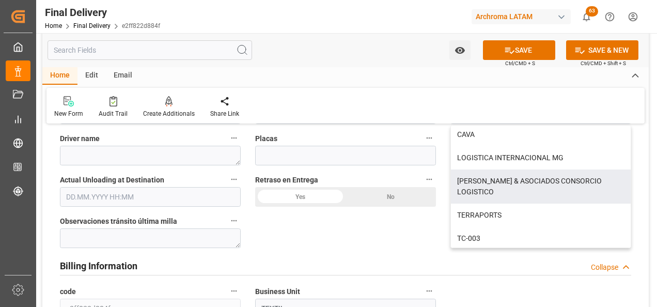
click at [543, 179] on div "[PERSON_NAME] & ASOCIADOS CONSORCIO LOGISTICO" at bounding box center [541, 186] width 180 height 34
type input "[PERSON_NAME] & ASOCIADOS CONSORCIO LOGISTICO"
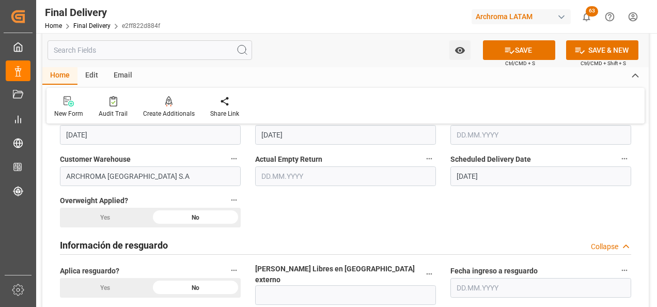
scroll to position [310, 0]
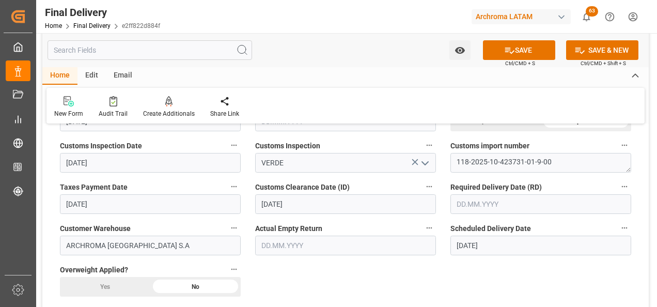
click at [472, 198] on input "text" at bounding box center [541, 204] width 181 height 20
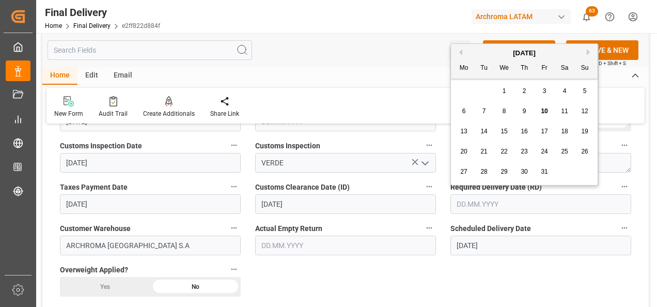
click at [461, 133] on span "13" at bounding box center [463, 131] width 7 height 7
type input "[DATE]"
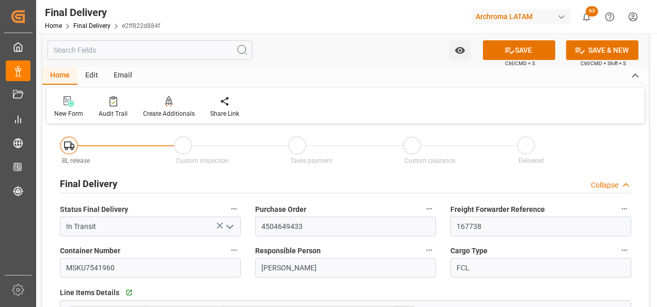
scroll to position [0, 0]
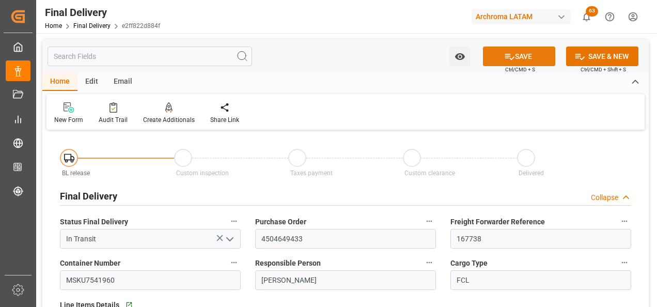
click at [516, 54] on button "SAVE" at bounding box center [519, 57] width 72 height 20
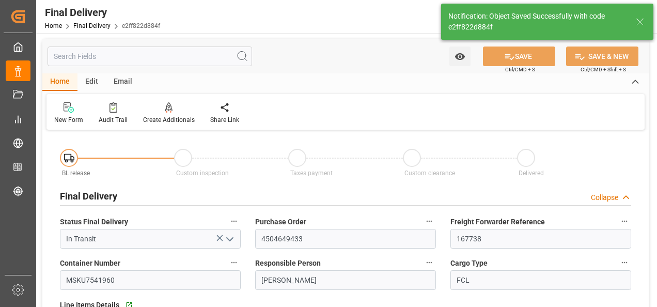
type input "In transit to final delivery"
type input "-4"
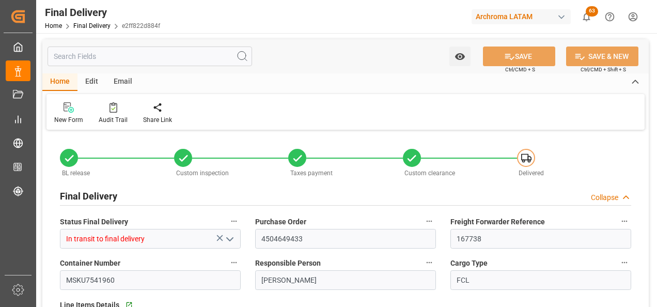
type input "-4"
type input "01.10.2025"
type input "30.09.2025"
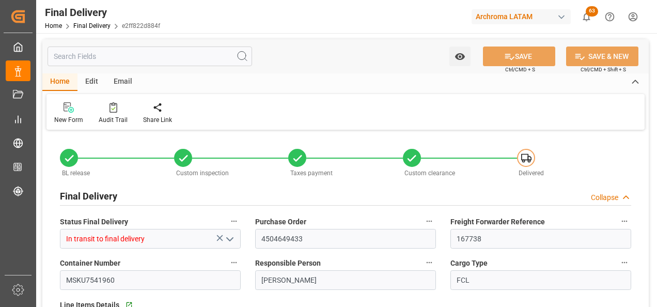
type input "30.09.2025"
type input "13.10.2025"
type input "[DATE]"
click at [86, 22] on div "Home Final Delivery e2ff822d884f" at bounding box center [102, 25] width 115 height 11
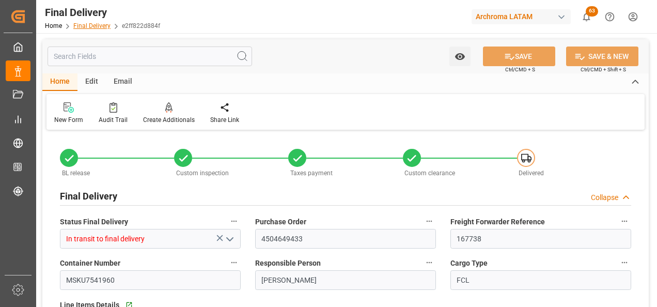
click at [87, 24] on link "Final Delivery" at bounding box center [91, 25] width 37 height 7
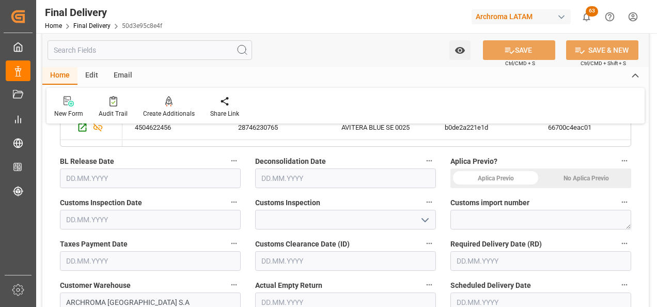
scroll to position [362, 0]
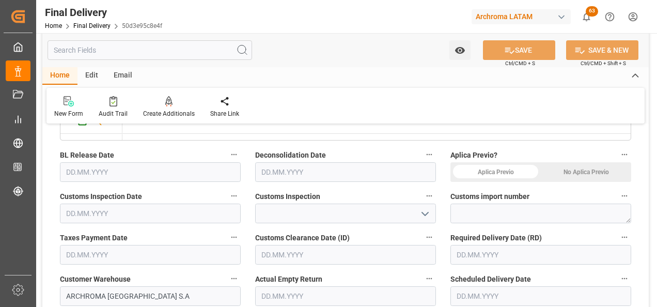
click at [566, 172] on div "No Aplica Previo" at bounding box center [586, 172] width 90 height 20
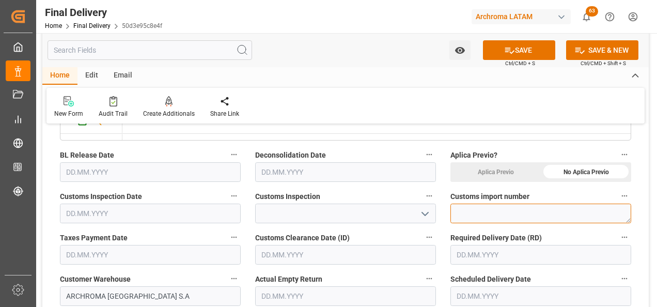
click at [492, 212] on textarea at bounding box center [541, 214] width 181 height 20
click at [530, 250] on input "text" at bounding box center [541, 255] width 181 height 20
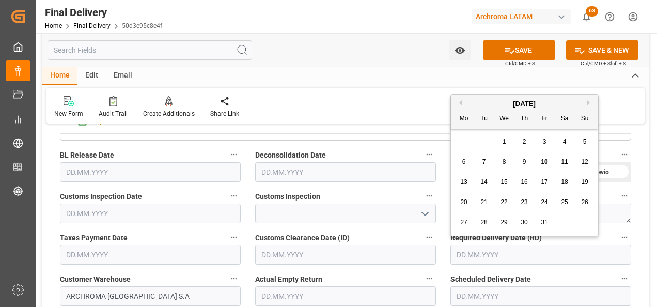
click at [474, 132] on div "29 30 1 2 3 4 5" at bounding box center [524, 142] width 141 height 20
click at [486, 181] on span "14" at bounding box center [484, 181] width 7 height 7
type input "[DATE]"
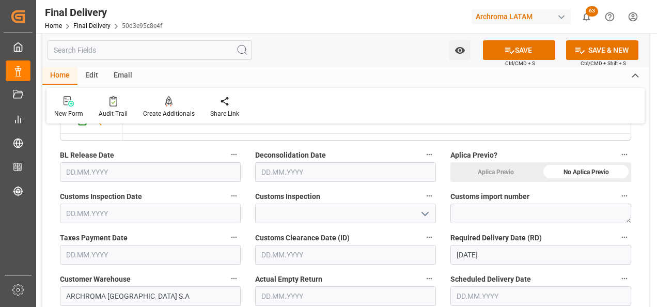
click at [503, 289] on input "text" at bounding box center [541, 296] width 181 height 20
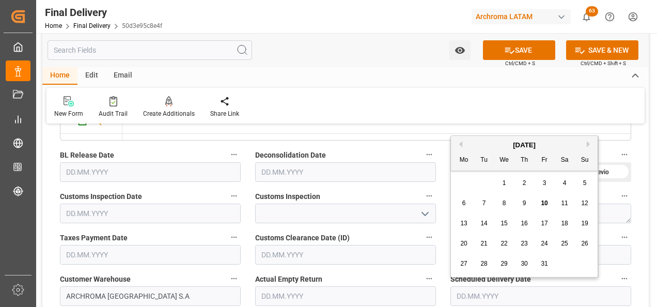
click at [467, 219] on div "13" at bounding box center [464, 224] width 13 height 12
type input "[DATE]"
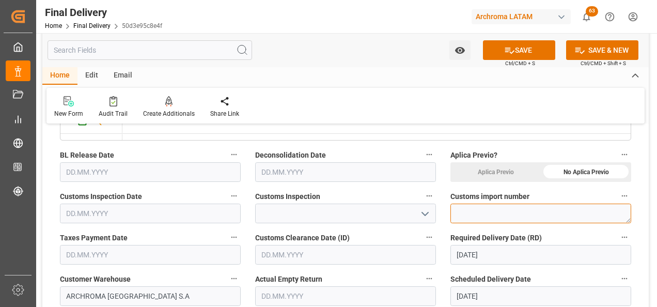
click at [487, 207] on textarea at bounding box center [541, 214] width 181 height 20
paste textarea "118-2025-10-419433-01-7-00"
type textarea "118-2025-10-419433-01-7-00"
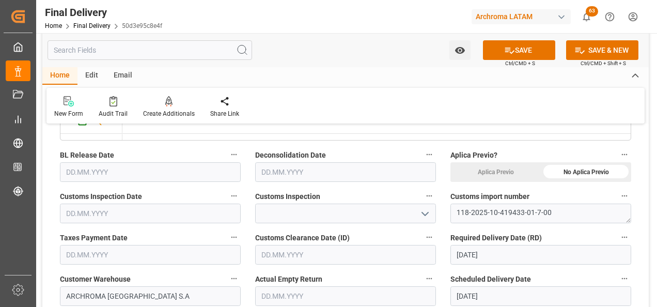
click at [424, 209] on icon "open menu" at bounding box center [425, 214] width 12 height 12
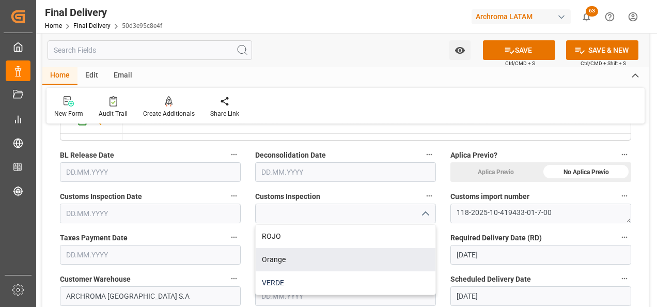
click at [314, 275] on div "VERDE" at bounding box center [346, 282] width 180 height 23
type input "VERDE"
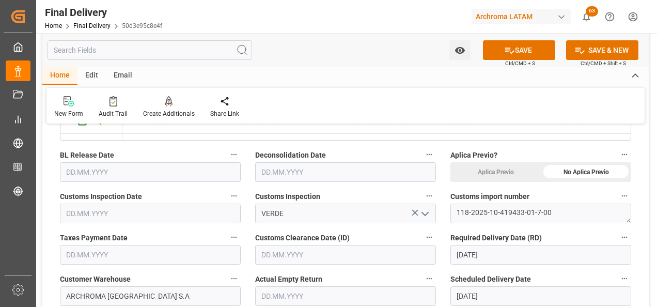
click at [162, 171] on input "text" at bounding box center [150, 172] width 181 height 20
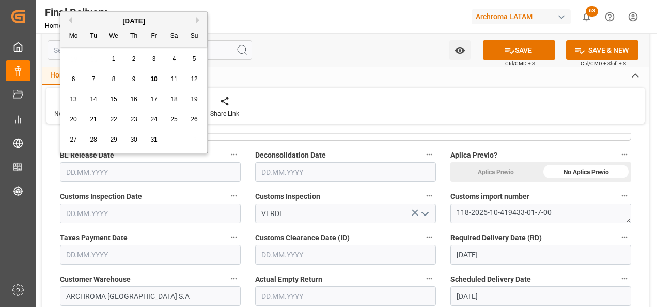
click at [68, 217] on input "text" at bounding box center [150, 214] width 181 height 20
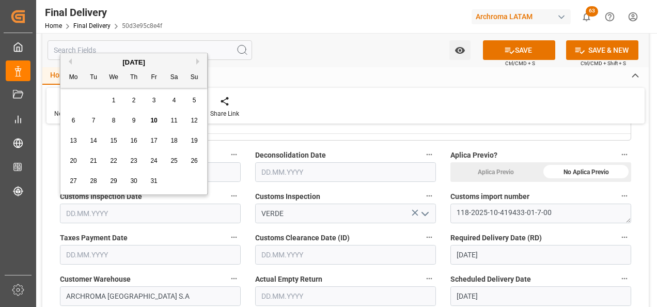
click at [84, 254] on input "text" at bounding box center [150, 255] width 181 height 20
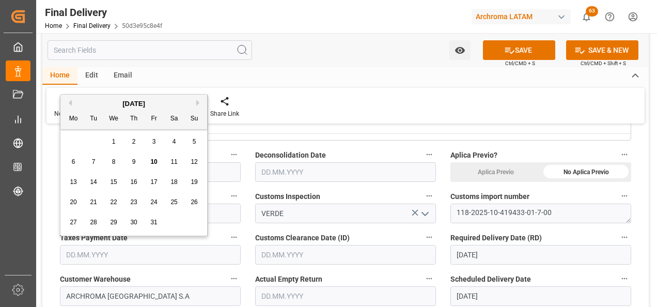
click at [70, 102] on button "Previous Month" at bounding box center [69, 103] width 6 height 6
click at [171, 205] on span "27" at bounding box center [174, 201] width 7 height 7
type input "[DATE]"
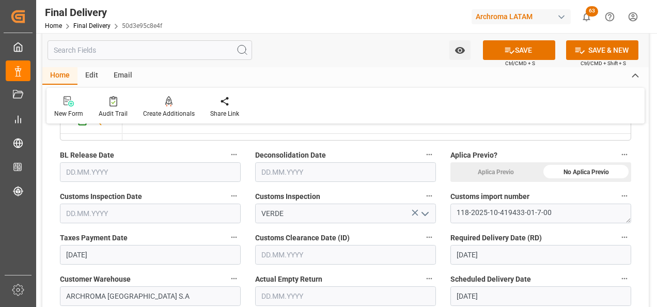
click at [77, 211] on input "text" at bounding box center [150, 214] width 181 height 20
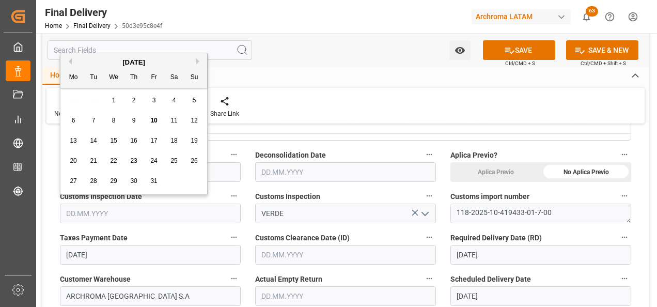
click at [73, 95] on div "29 30 1 2 3 4 5" at bounding box center [134, 100] width 141 height 20
click at [131, 118] on div "9" at bounding box center [134, 121] width 13 height 12
type input "[DATE]"
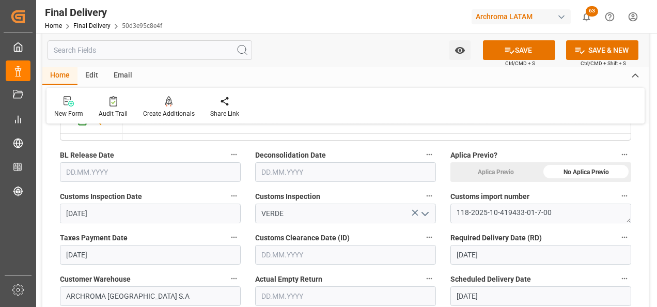
click at [98, 177] on input "text" at bounding box center [150, 172] width 181 height 20
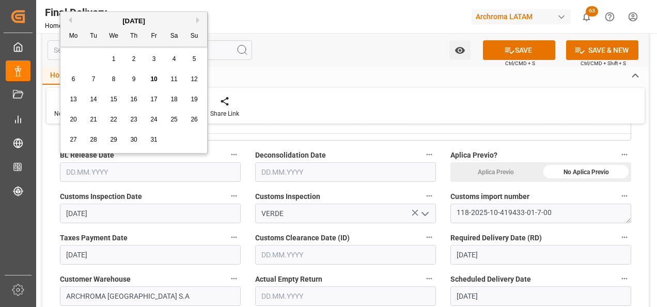
click at [135, 81] on span "9" at bounding box center [134, 78] width 4 height 7
type input "[DATE]"
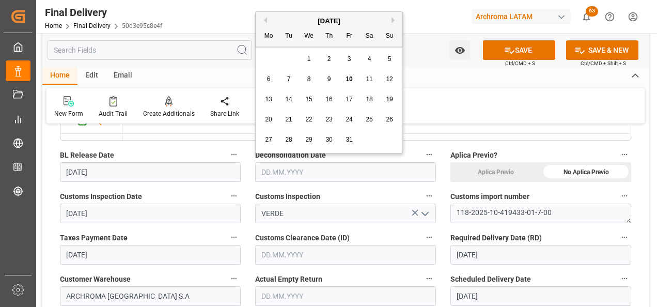
click at [325, 175] on input "text" at bounding box center [345, 172] width 181 height 20
click at [329, 79] on span "9" at bounding box center [330, 78] width 4 height 7
type input "[DATE]"
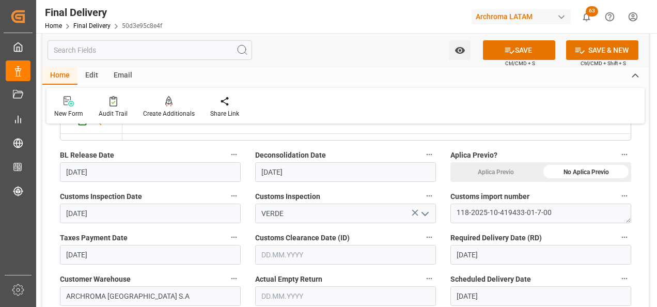
click at [295, 254] on input "text" at bounding box center [345, 255] width 181 height 20
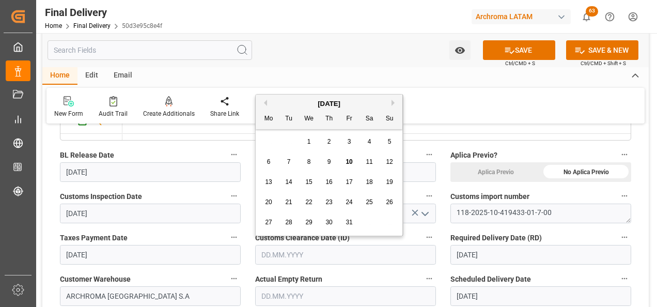
click at [273, 141] on div "29 30 1 2 3 4 5" at bounding box center [329, 142] width 141 height 20
click at [330, 158] on span "9" at bounding box center [330, 161] width 4 height 7
type input "[DATE]"
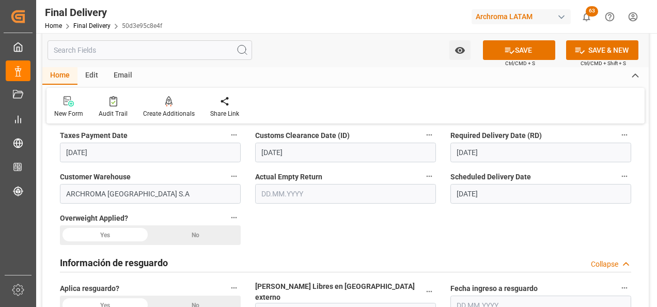
scroll to position [465, 0]
click at [213, 234] on div "No" at bounding box center [195, 234] width 90 height 20
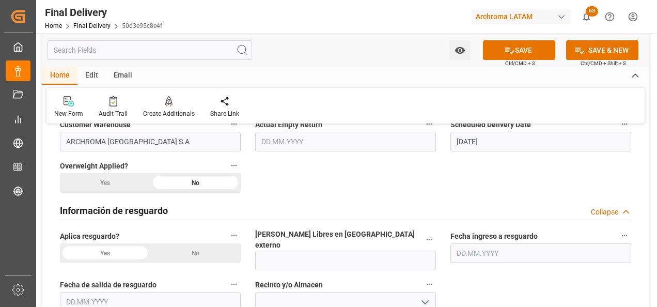
scroll to position [517, 0]
click at [204, 254] on div "No" at bounding box center [195, 253] width 90 height 20
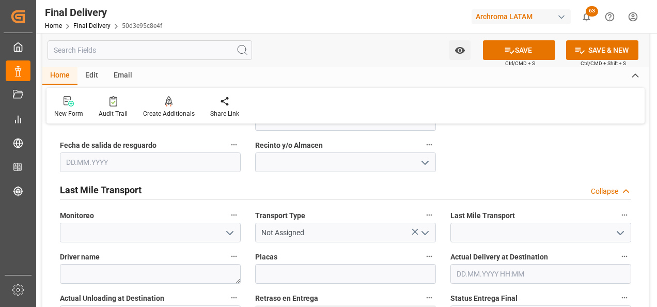
scroll to position [672, 0]
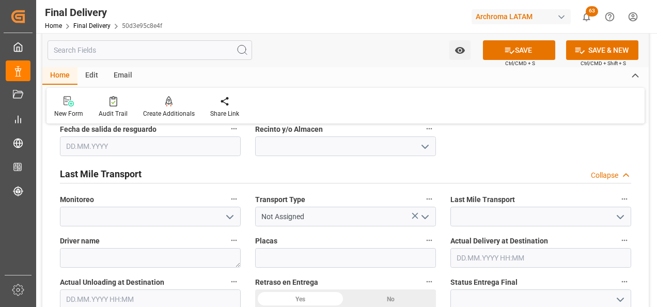
click at [423, 215] on button "open menu" at bounding box center [425, 217] width 16 height 16
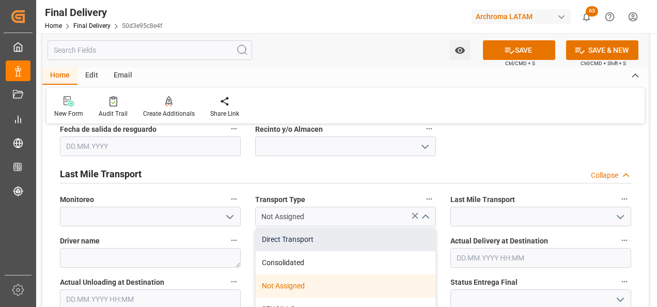
click at [403, 228] on div "Direct Transport" at bounding box center [346, 239] width 180 height 23
type input "Direct Transport"
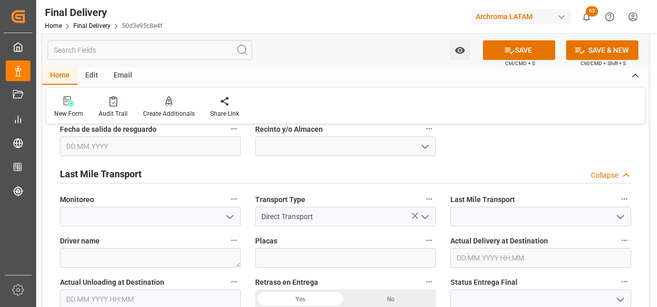
click at [619, 215] on polyline "open menu" at bounding box center [621, 216] width 6 height 3
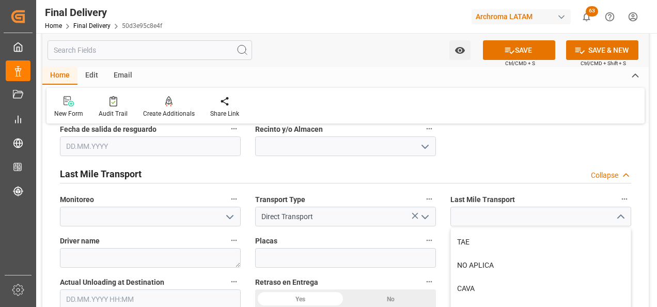
scroll to position [258, 0]
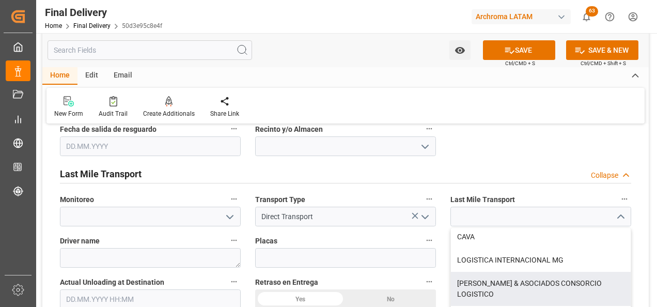
click at [573, 272] on div "[PERSON_NAME] & ASOCIADOS CONSORCIO LOGISTICO" at bounding box center [541, 289] width 180 height 34
type input "[PERSON_NAME] & ASOCIADOS CONSORCIO LOGISTICO"
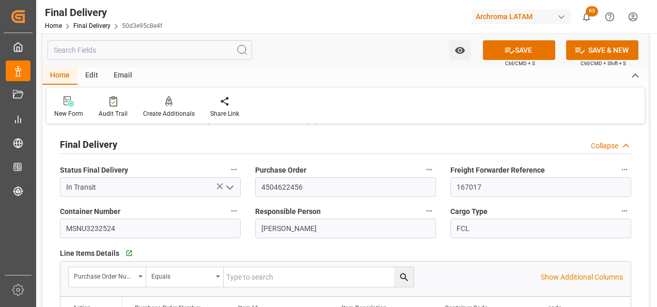
scroll to position [0, 0]
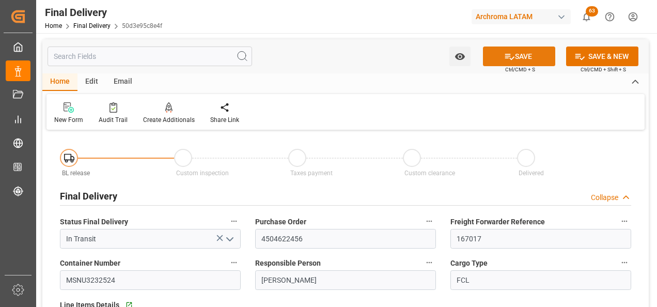
click at [526, 57] on button "SAVE" at bounding box center [519, 57] width 72 height 20
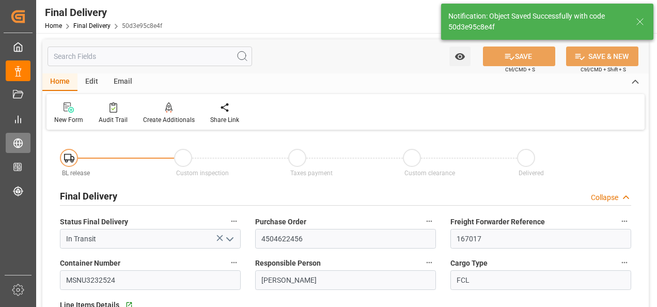
type input "In transit to final delivery"
type input "5"
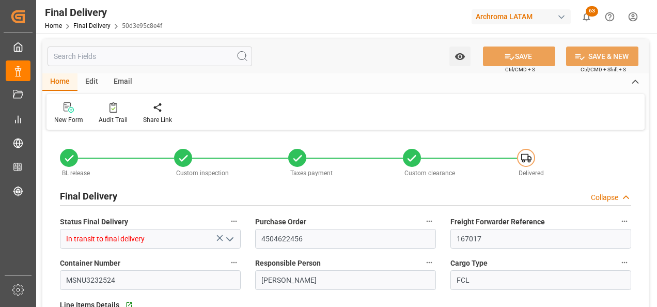
type input "5"
type input "[DATE]"
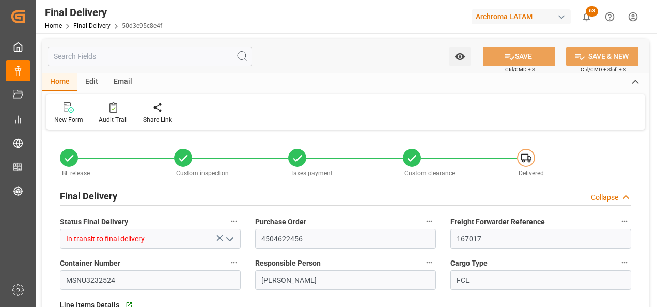
type input "[DATE]"
